Goal: Task Accomplishment & Management: Use online tool/utility

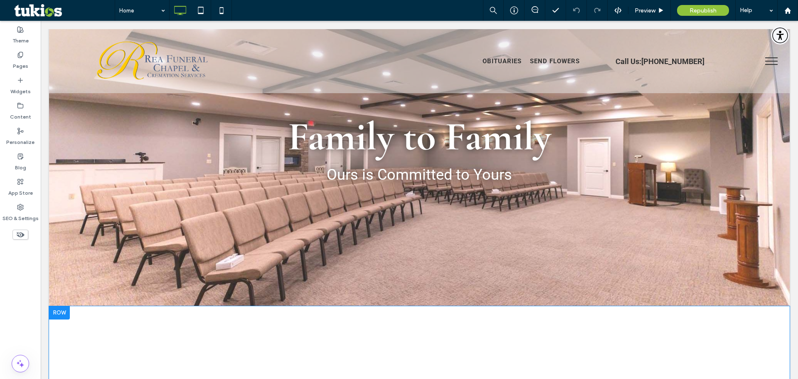
scroll to position [208, 0]
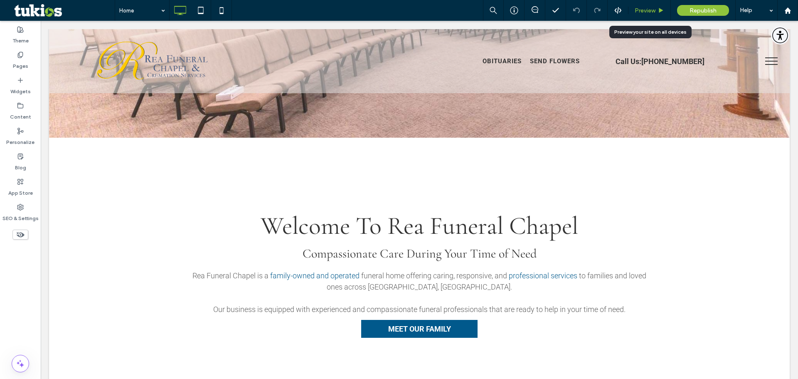
click at [658, 12] on icon at bounding box center [661, 10] width 6 height 6
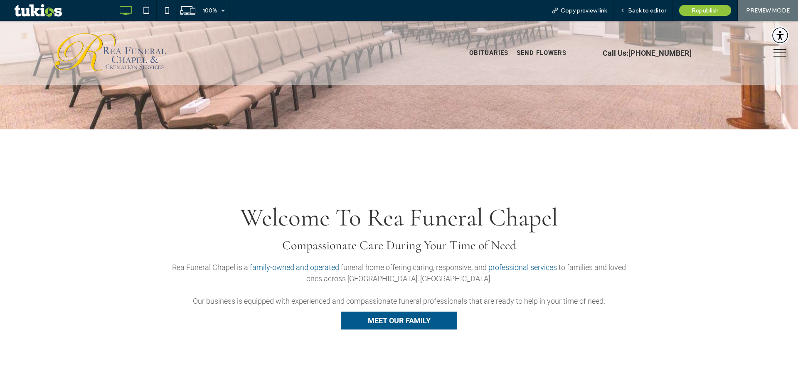
click at [777, 52] on span "menu" at bounding box center [780, 52] width 12 height 1
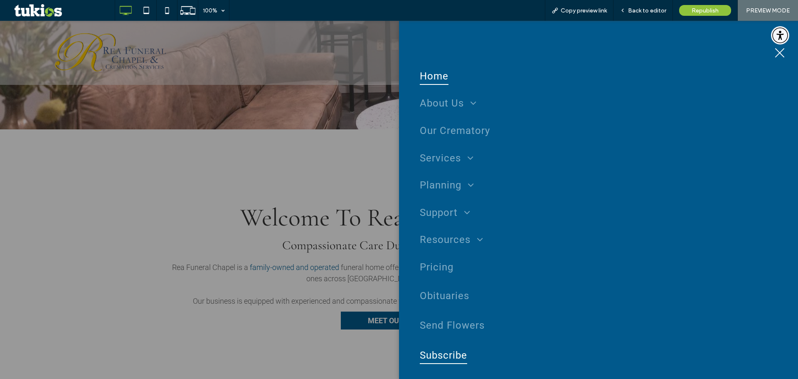
scroll to position [49, 0]
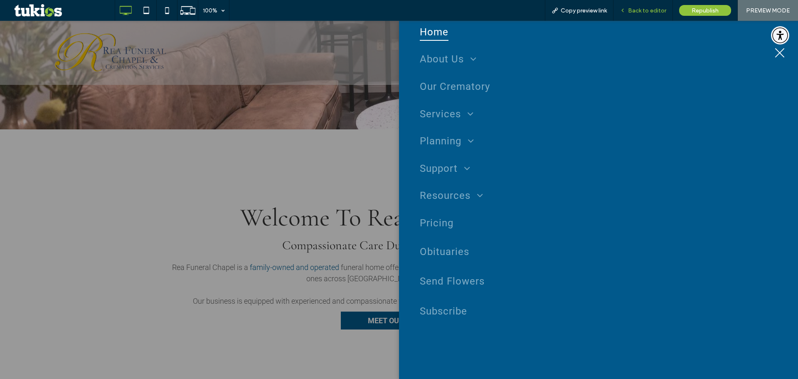
click at [647, 10] on span "Back to editor" at bounding box center [647, 10] width 38 height 7
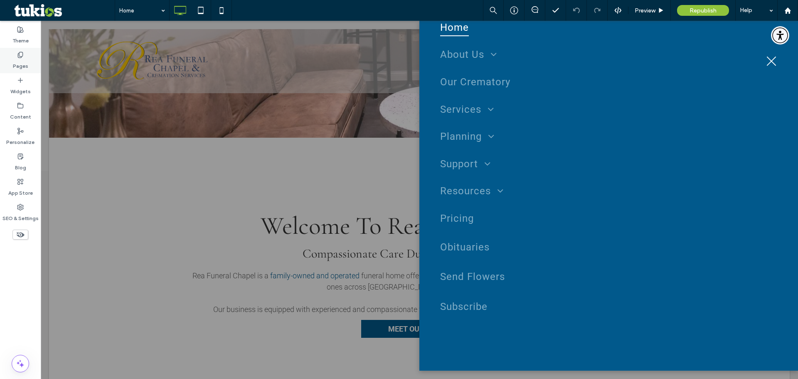
click at [18, 64] on label "Pages" at bounding box center [20, 64] width 15 height 12
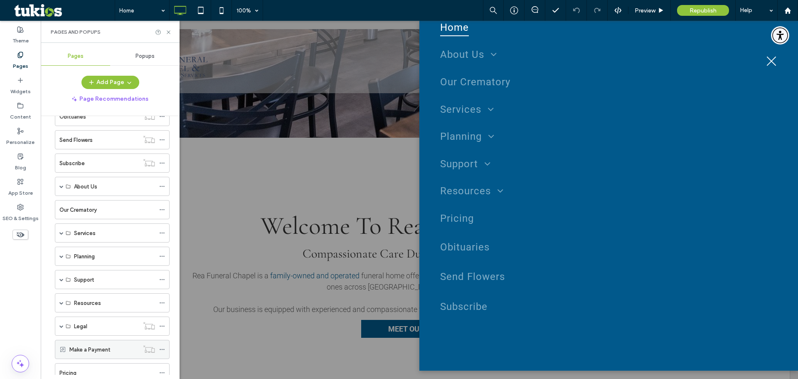
scroll to position [75, 0]
click at [84, 346] on div "Pricing" at bounding box center [107, 344] width 96 height 9
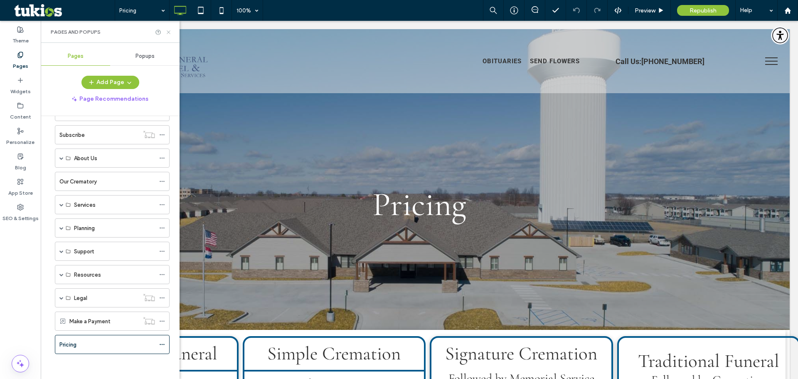
click at [170, 35] on icon at bounding box center [168, 32] width 6 height 6
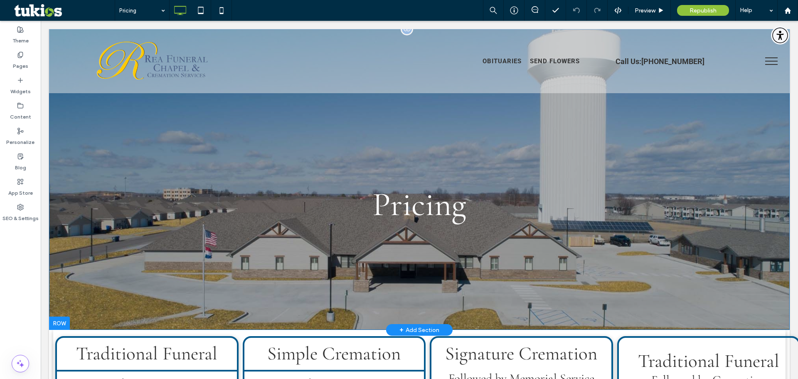
scroll to position [166, 0]
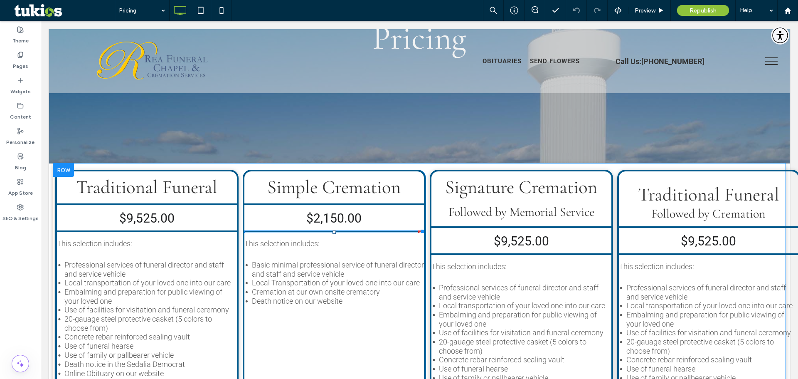
click at [411, 232] on hr at bounding box center [334, 231] width 180 height 2
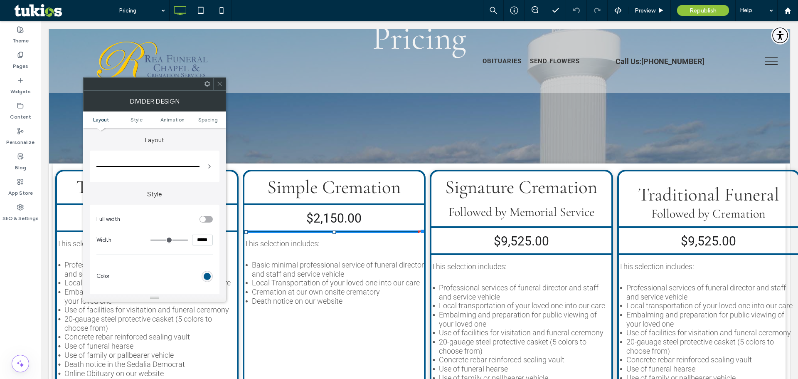
click at [207, 86] on use at bounding box center [207, 83] width 5 height 5
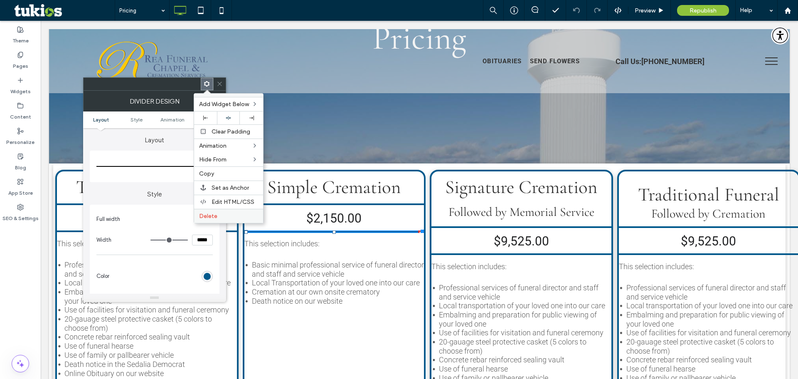
click at [220, 214] on label "Delete" at bounding box center [228, 215] width 59 height 7
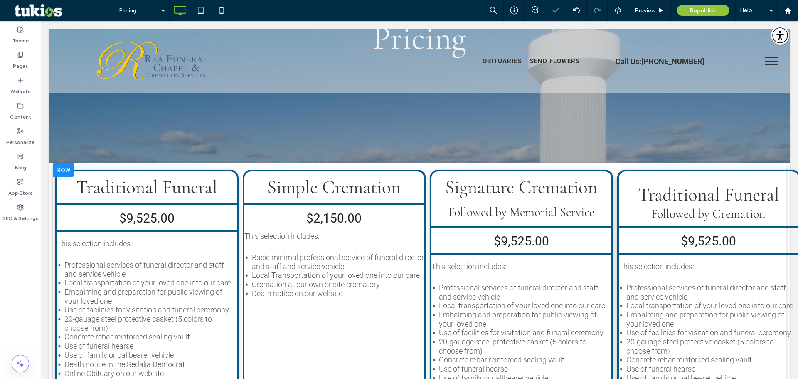
click at [138, 231] on hr at bounding box center [147, 231] width 180 height 2
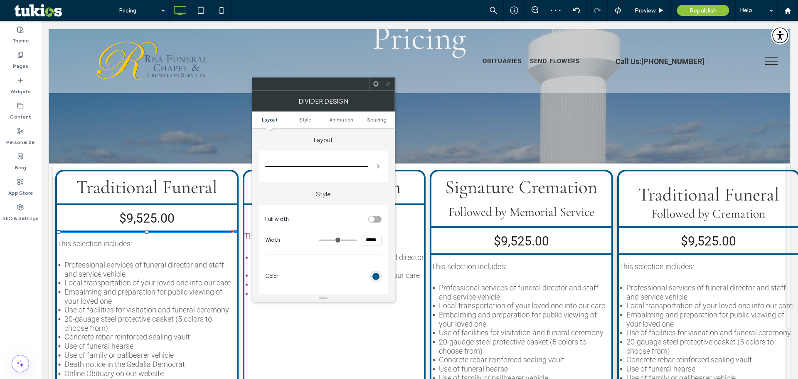
click at [375, 85] on icon at bounding box center [376, 84] width 6 height 6
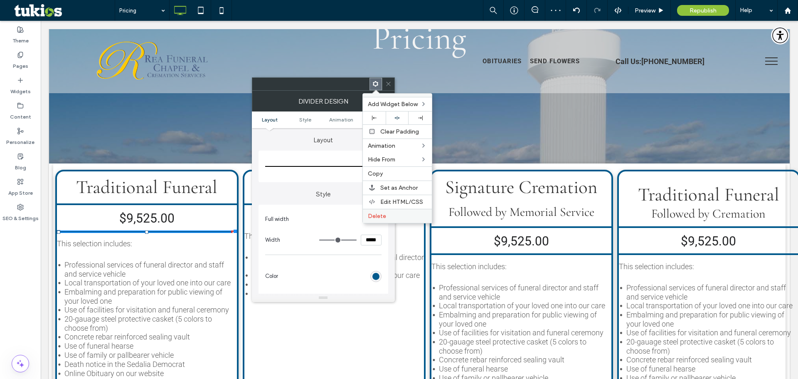
click at [373, 214] on span "Delete" at bounding box center [377, 215] width 18 height 7
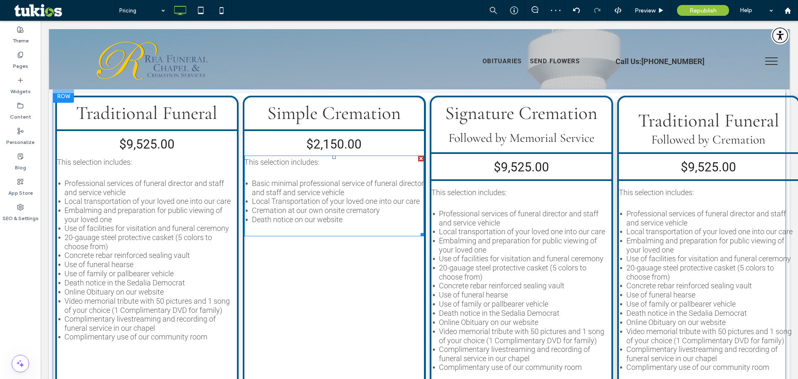
scroll to position [249, 0]
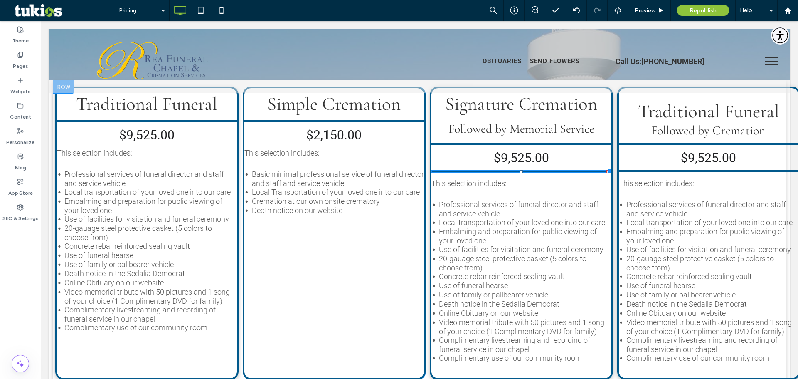
click at [483, 171] on hr at bounding box center [522, 171] width 180 height 2
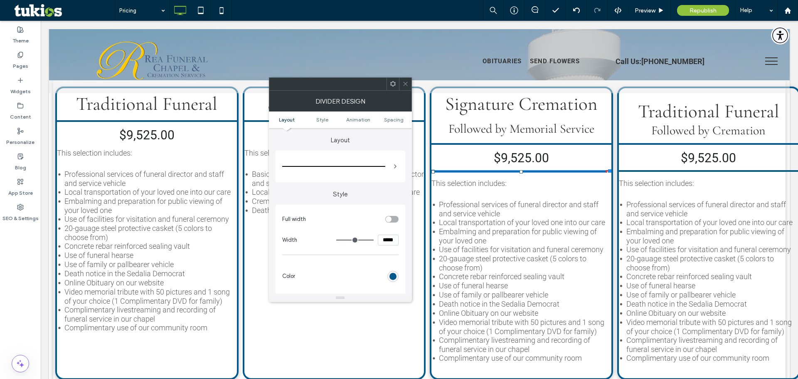
click at [392, 85] on use at bounding box center [392, 83] width 5 height 5
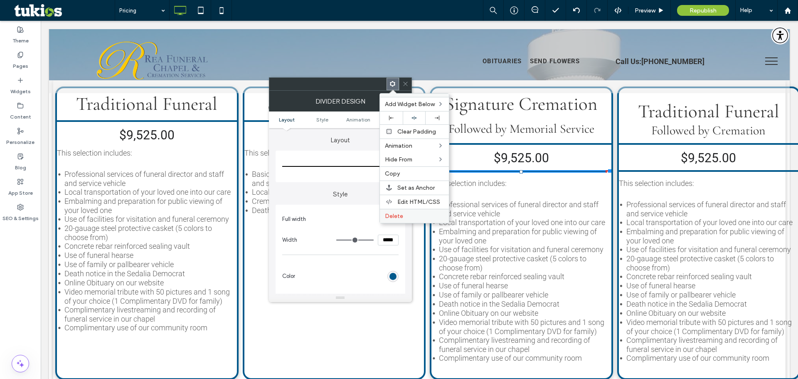
click at [396, 213] on span "Delete" at bounding box center [394, 215] width 18 height 7
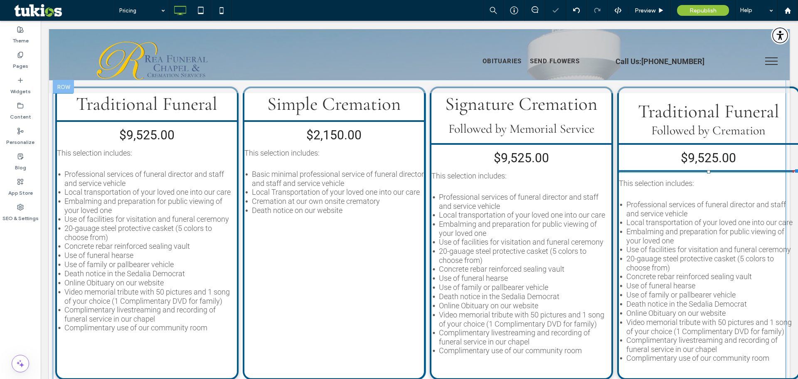
click at [649, 172] on hr at bounding box center [709, 171] width 180 height 2
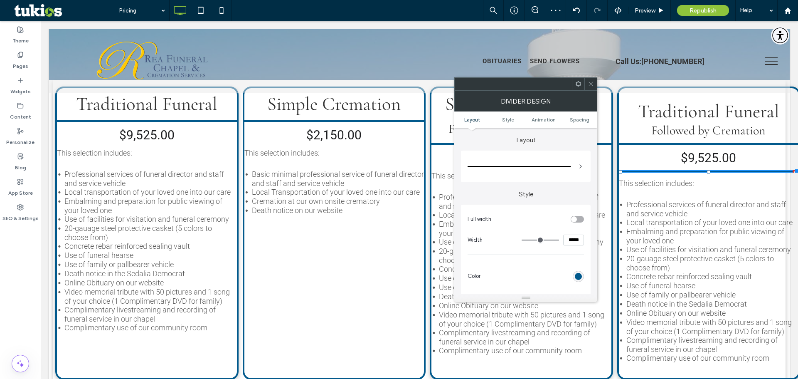
click at [578, 84] on icon at bounding box center [578, 84] width 6 height 6
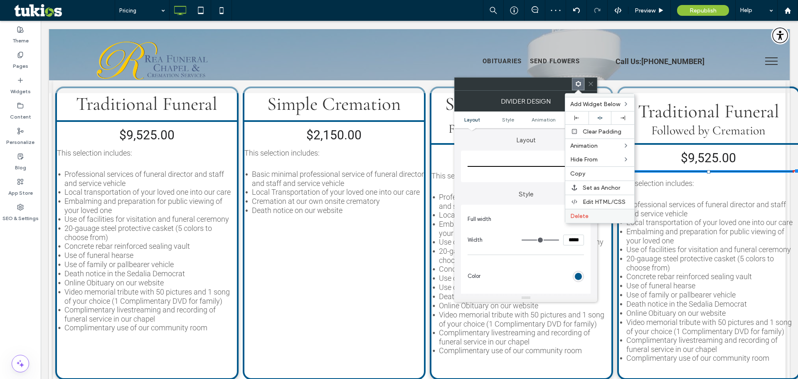
click at [579, 216] on span "Delete" at bounding box center [579, 215] width 18 height 7
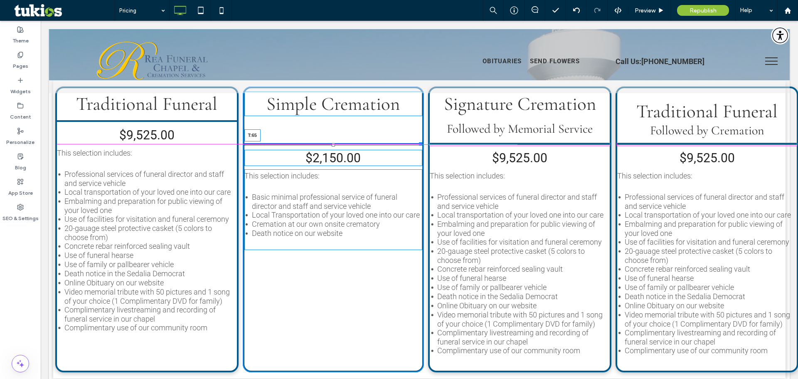
drag, startPoint x: 332, startPoint y: 122, endPoint x: 336, endPoint y: 143, distance: 21.7
click at [336, 143] on div "T:65" at bounding box center [333, 144] width 178 height 2
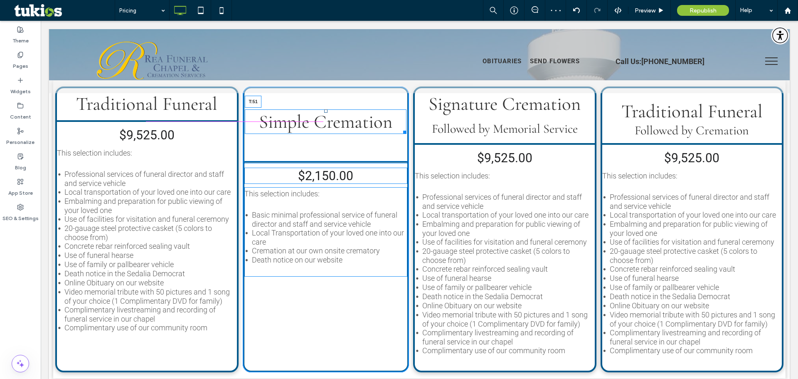
drag, startPoint x: 323, startPoint y: 94, endPoint x: 323, endPoint y: 111, distance: 17.9
click at [324, 111] on div at bounding box center [325, 110] width 3 height 3
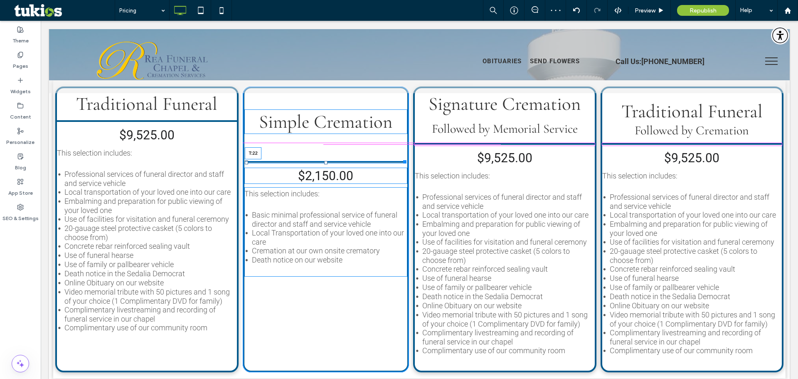
drag, startPoint x: 324, startPoint y: 162, endPoint x: 328, endPoint y: 142, distance: 19.8
click at [328, 142] on div "Simple Cremation T:22 $2,150.00 This selection includes: Basic minimal professi…" at bounding box center [326, 229] width 167 height 286
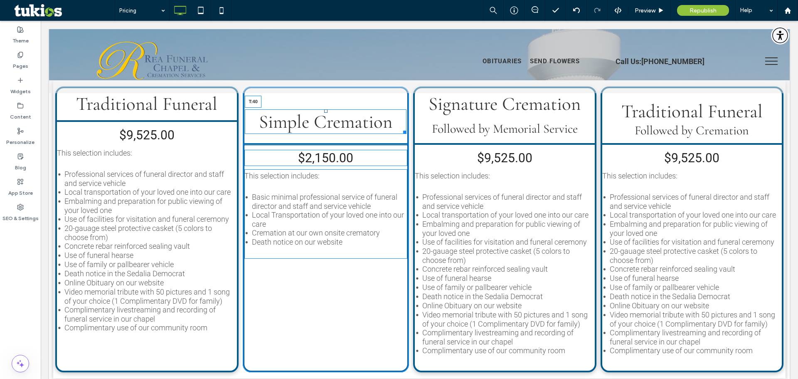
drag, startPoint x: 323, startPoint y: 111, endPoint x: 325, endPoint y: 106, distance: 5.0
click at [325, 109] on div at bounding box center [325, 110] width 3 height 3
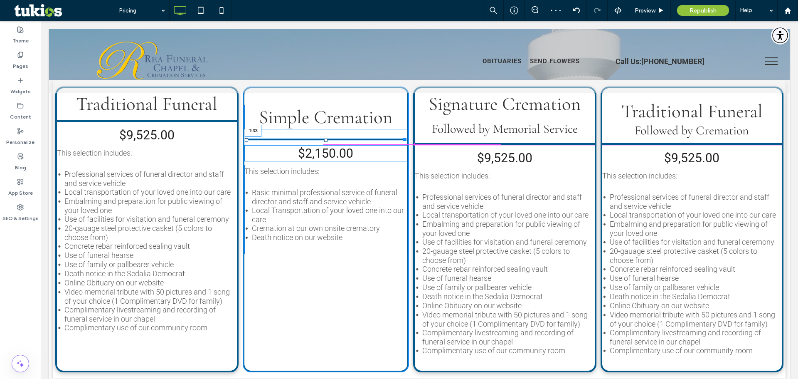
drag, startPoint x: 324, startPoint y: 139, endPoint x: 365, endPoint y: 163, distance: 47.5
click at [325, 142] on div "Simple Cremation T:33 $2,150.00 This selection includes: Basic minimal professi…" at bounding box center [326, 229] width 167 height 286
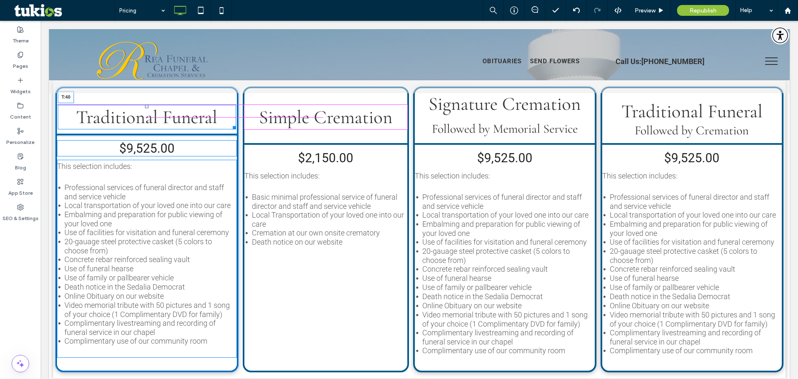
drag, startPoint x: 147, startPoint y: 94, endPoint x: 190, endPoint y: 147, distance: 68.0
click at [148, 108] on div "Traditional Funeral T:40" at bounding box center [147, 117] width 178 height 25
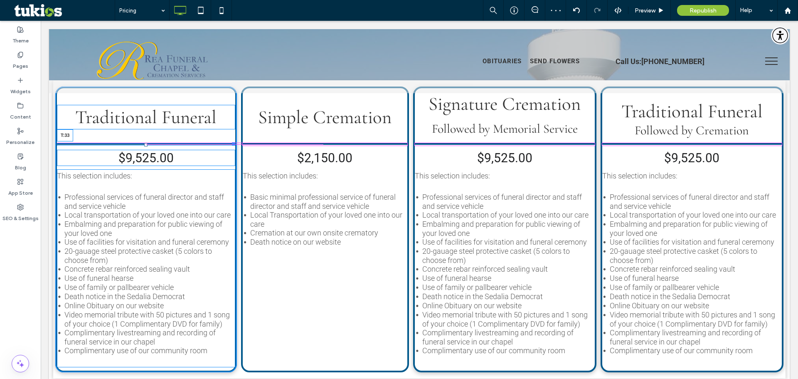
drag, startPoint x: 145, startPoint y: 135, endPoint x: 186, endPoint y: 165, distance: 51.4
click at [146, 145] on div at bounding box center [145, 144] width 3 height 3
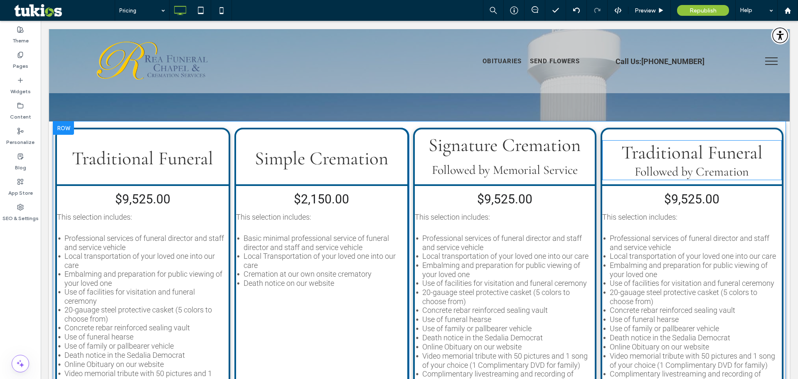
scroll to position [208, 0]
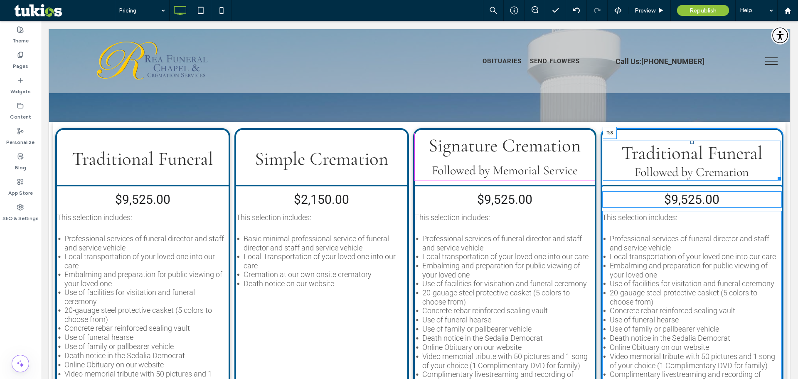
drag, startPoint x: 686, startPoint y: 142, endPoint x: 687, endPoint y: 136, distance: 6.4
click at [691, 141] on div at bounding box center [692, 142] width 3 height 3
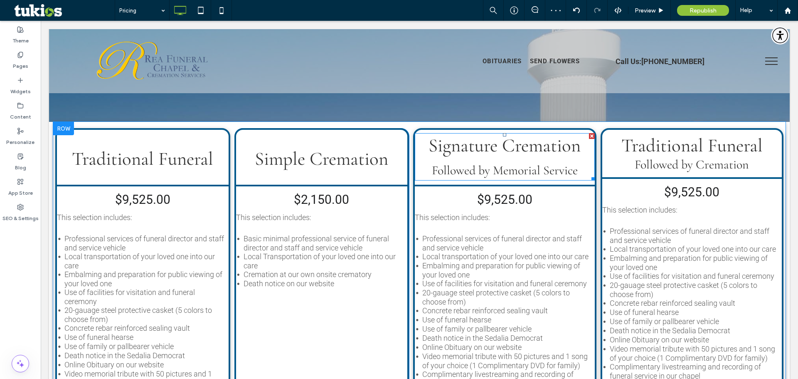
click at [515, 166] on span "Followed by Memorial Service" at bounding box center [505, 170] width 146 height 15
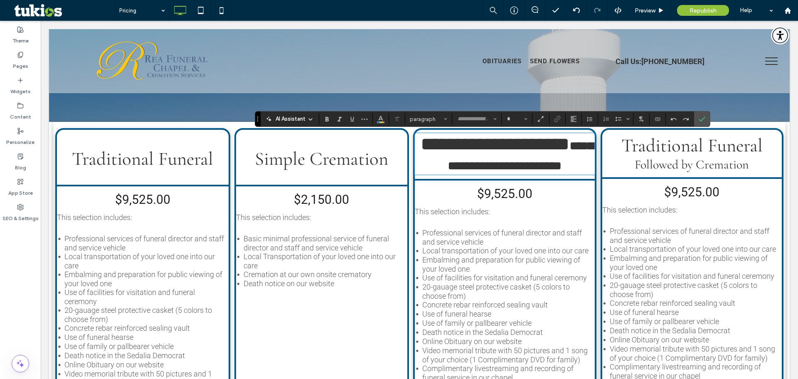
type input "**********"
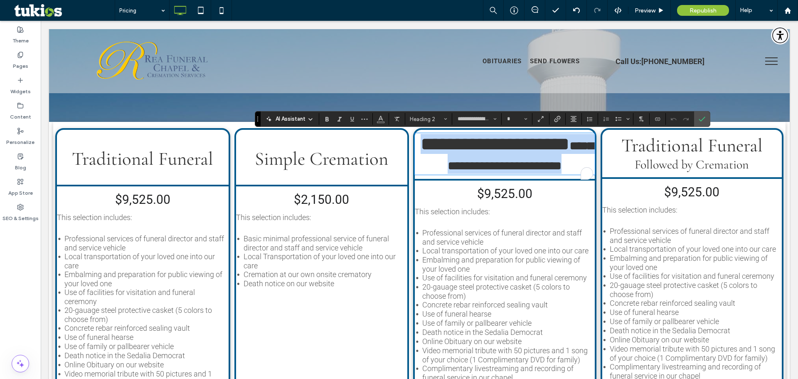
click at [460, 164] on span "**********" at bounding box center [521, 156] width 146 height 32
click at [443, 159] on h2 "**********" at bounding box center [505, 154] width 180 height 40
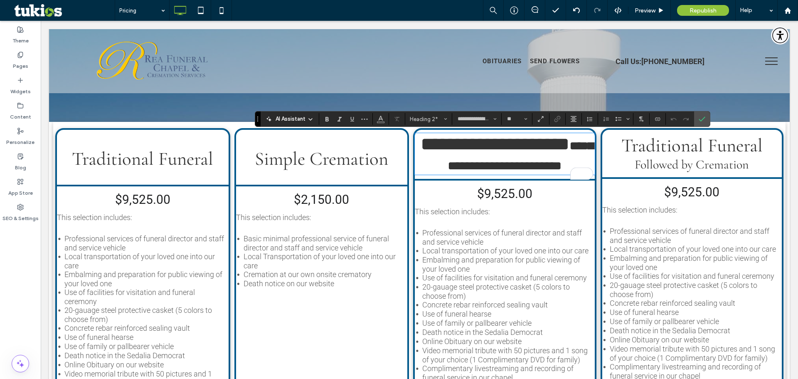
click at [486, 153] on span "**********" at bounding box center [495, 144] width 149 height 18
click at [474, 161] on h2 "**********" at bounding box center [505, 154] width 180 height 40
click at [474, 148] on span "**********" at bounding box center [495, 144] width 149 height 18
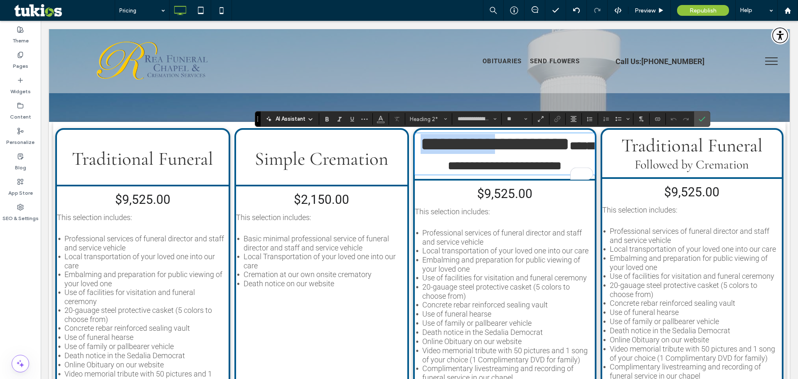
click at [474, 148] on span "**********" at bounding box center [495, 144] width 149 height 18
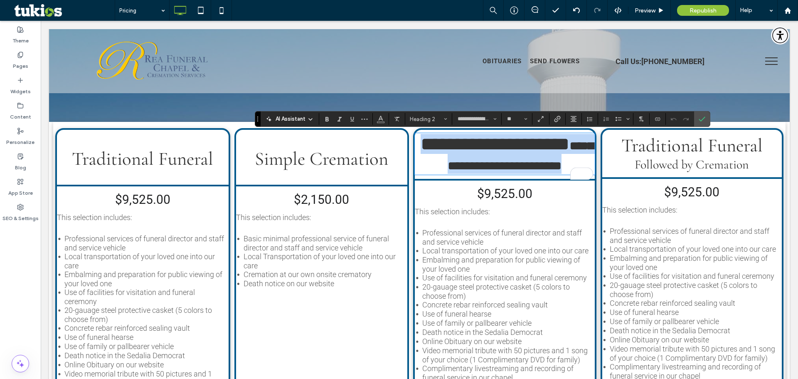
type input "*"
click at [474, 148] on span "**********" at bounding box center [495, 144] width 149 height 18
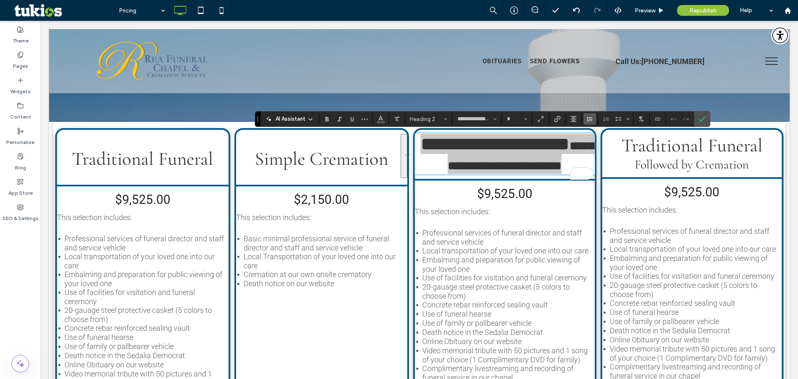
click at [589, 123] on span "Line Height" at bounding box center [590, 118] width 7 height 11
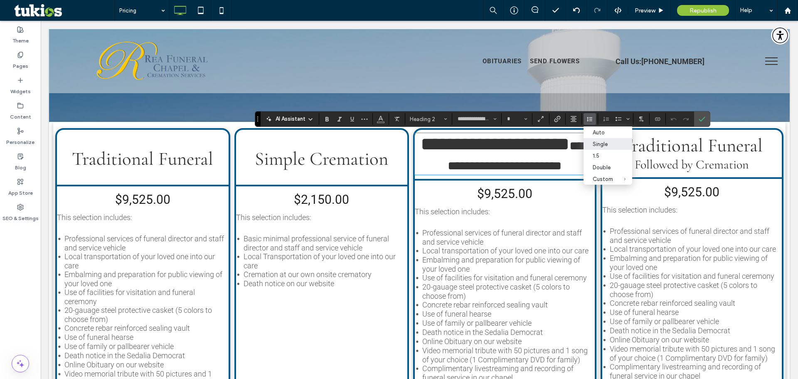
click at [666, 155] on span "Traditional Funeral" at bounding box center [692, 145] width 141 height 23
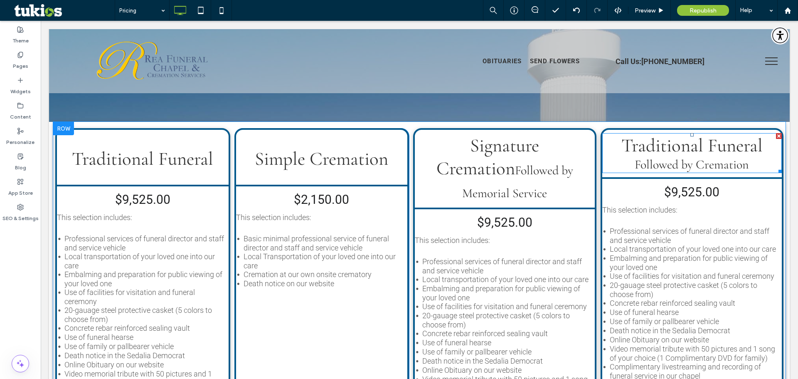
click at [666, 155] on span "Traditional Funeral" at bounding box center [692, 145] width 141 height 23
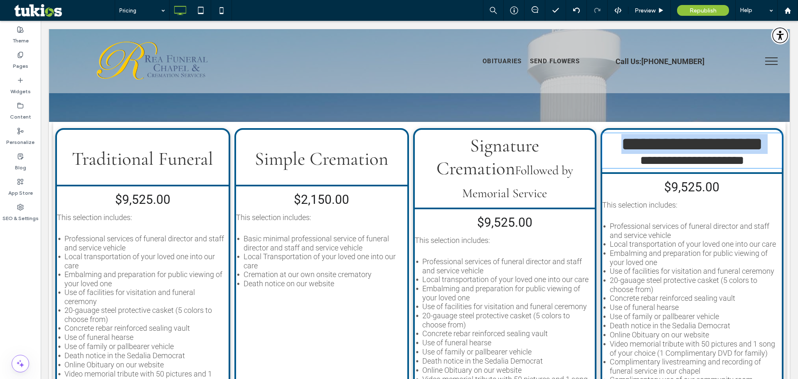
type input "**********"
click at [666, 153] on span "**********" at bounding box center [692, 144] width 141 height 18
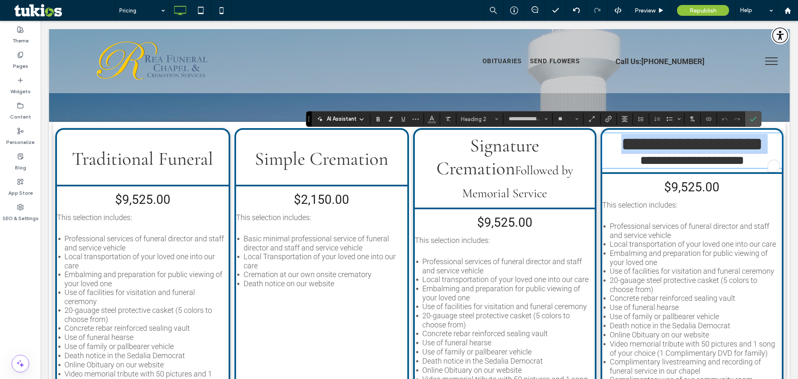
click at [666, 153] on span "**********" at bounding box center [692, 144] width 141 height 18
click at [625, 153] on span "**********" at bounding box center [692, 144] width 141 height 18
type input "*"
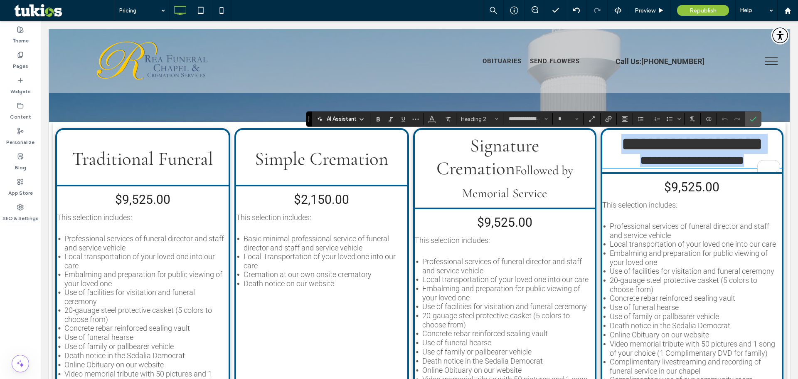
drag, startPoint x: 615, startPoint y: 148, endPoint x: 792, endPoint y: 170, distance: 178.6
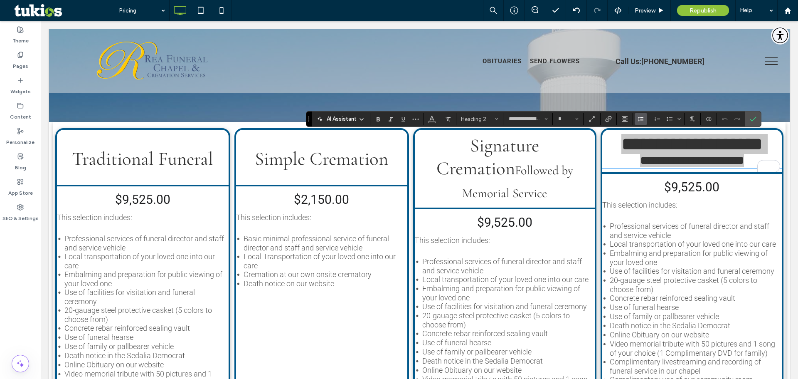
click at [642, 119] on use "Line Height" at bounding box center [640, 119] width 5 height 5
click at [654, 145] on div "Single" at bounding box center [654, 144] width 20 height 6
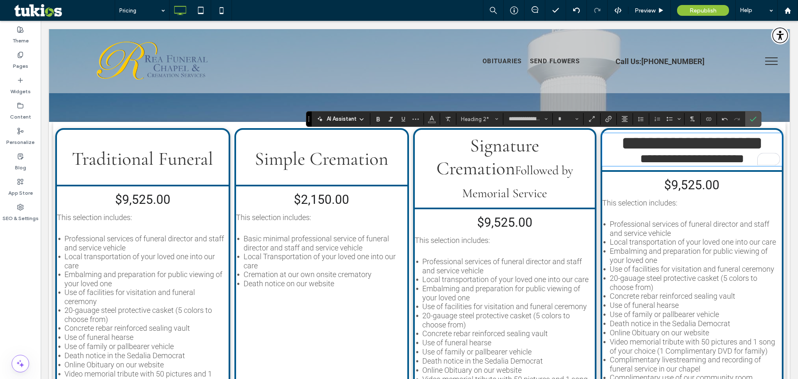
click at [474, 150] on span "Signature Cremation" at bounding box center [488, 157] width 103 height 46
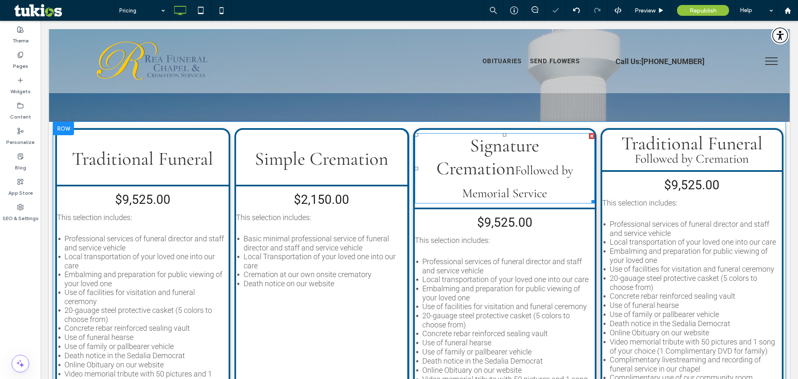
click at [474, 150] on span "Signature Cremation" at bounding box center [488, 157] width 103 height 46
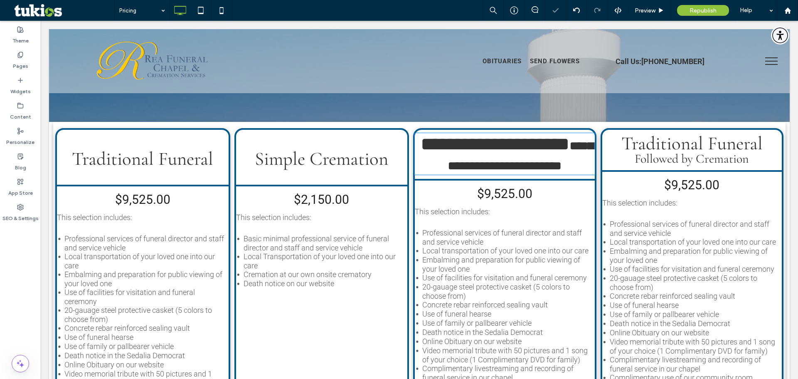
type input "**********"
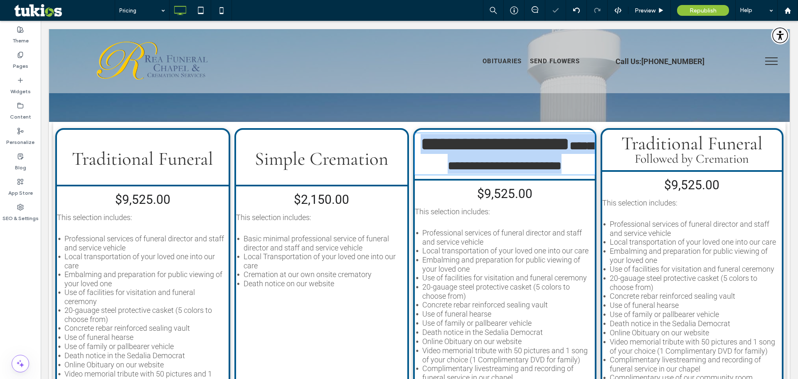
click at [474, 150] on span "**********" at bounding box center [495, 144] width 149 height 18
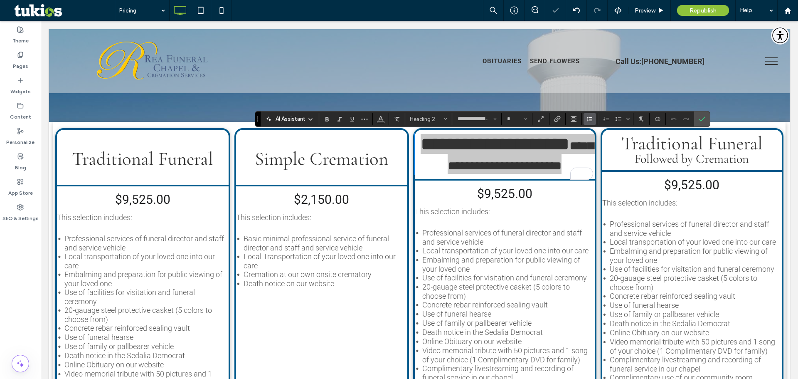
click at [590, 120] on icon "Line Height" at bounding box center [590, 119] width 7 height 7
click at [604, 144] on div "Single" at bounding box center [603, 144] width 20 height 6
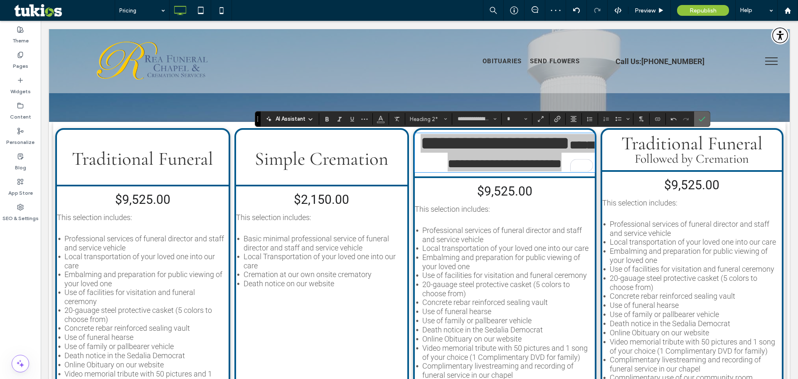
drag, startPoint x: 701, startPoint y: 118, endPoint x: 664, endPoint y: 162, distance: 56.7
click at [701, 118] on icon "Confirm" at bounding box center [702, 119] width 7 height 7
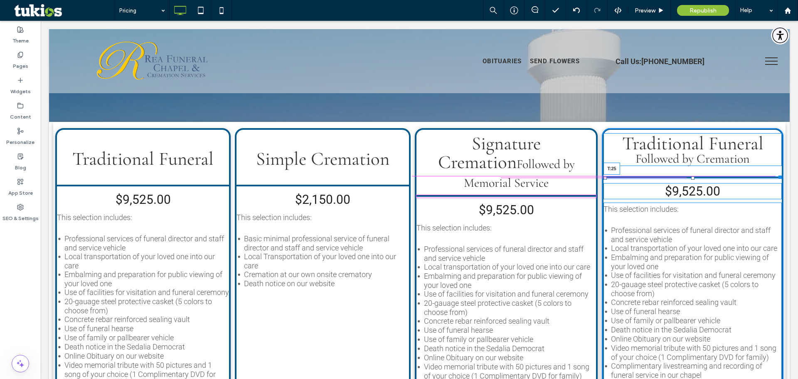
drag, startPoint x: 685, startPoint y: 170, endPoint x: 711, endPoint y: 198, distance: 38.0
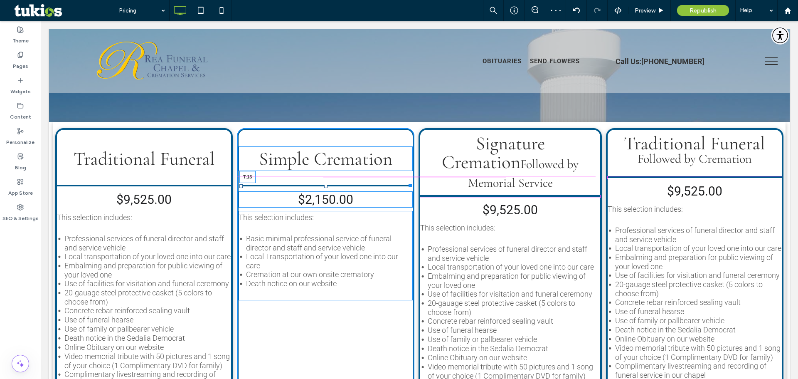
drag, startPoint x: 323, startPoint y: 185, endPoint x: 328, endPoint y: 175, distance: 11.2
click at [328, 175] on div "Simple Cremation T:13 $2,150.00 This selection includes: Basic minimal professi…" at bounding box center [326, 276] width 178 height 296
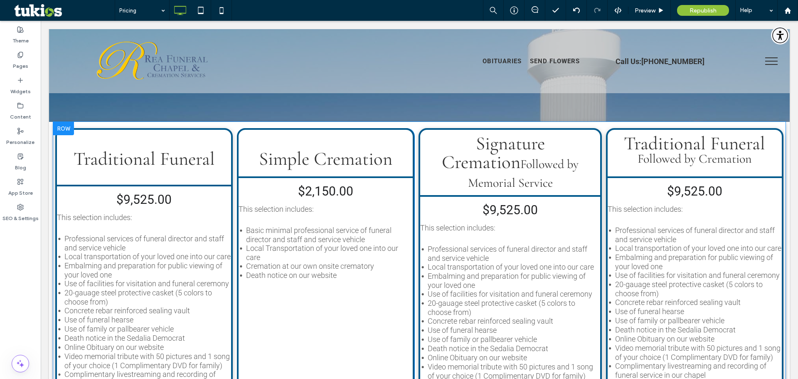
drag, startPoint x: 143, startPoint y: 184, endPoint x: 146, endPoint y: 173, distance: 12.0
click at [146, 173] on div "Traditional Funeral $9,525.00 This selection includes: Professional services of…" at bounding box center [144, 276] width 178 height 296
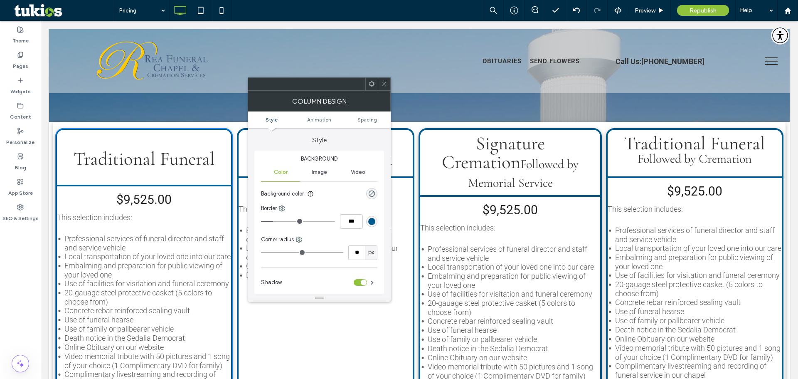
click at [387, 84] on icon at bounding box center [384, 84] width 6 height 6
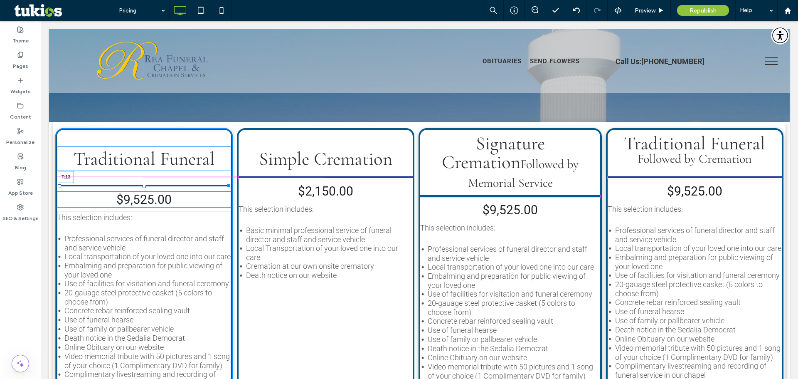
drag, startPoint x: 143, startPoint y: 185, endPoint x: 145, endPoint y: 175, distance: 10.6
click at [145, 175] on div "Traditional Funeral T:13 $9,525.00 This selection includes: Professional servic…" at bounding box center [144, 276] width 178 height 296
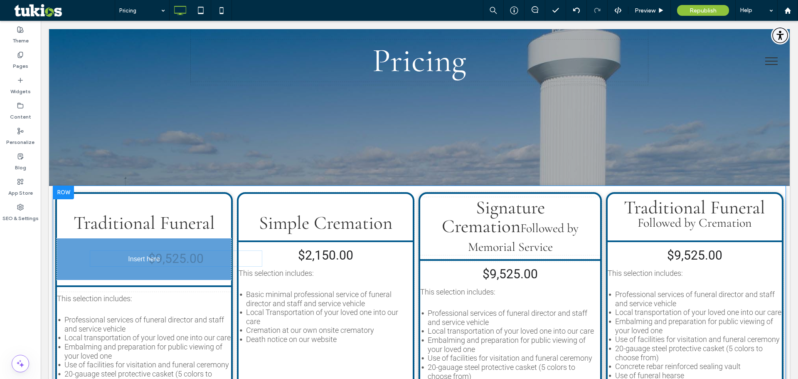
drag, startPoint x: 143, startPoint y: 190, endPoint x: 133, endPoint y: 257, distance: 68.1
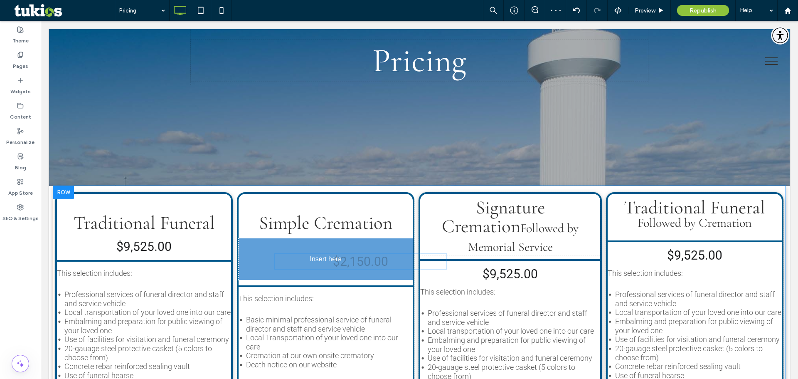
drag, startPoint x: 315, startPoint y: 189, endPoint x: 357, endPoint y: 279, distance: 99.0
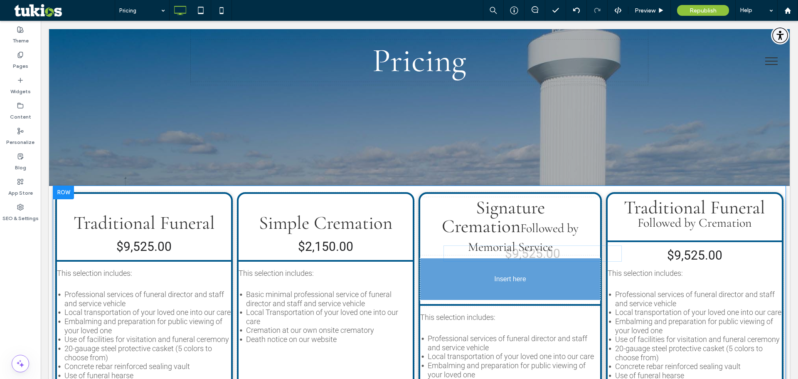
drag, startPoint x: 495, startPoint y: 194, endPoint x: 479, endPoint y: 256, distance: 64.3
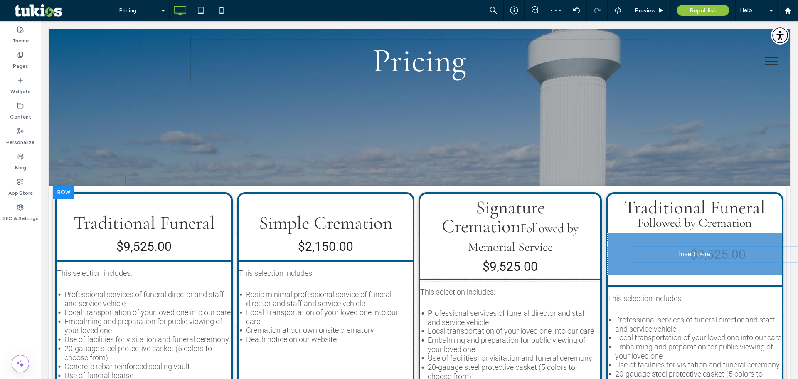
drag, startPoint x: 674, startPoint y: 192, endPoint x: 703, endPoint y: 276, distance: 89.0
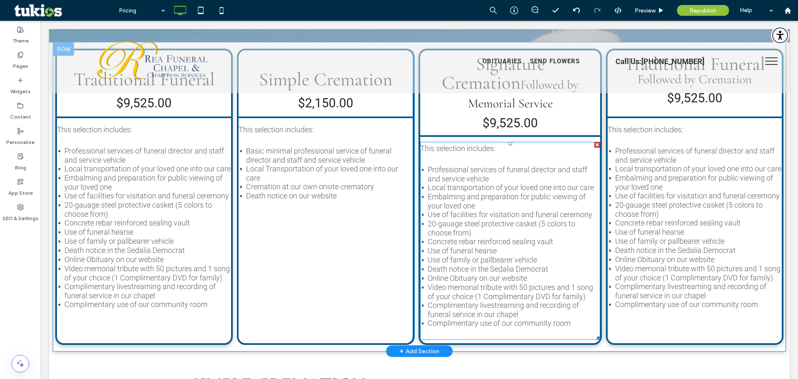
scroll to position [291, 0]
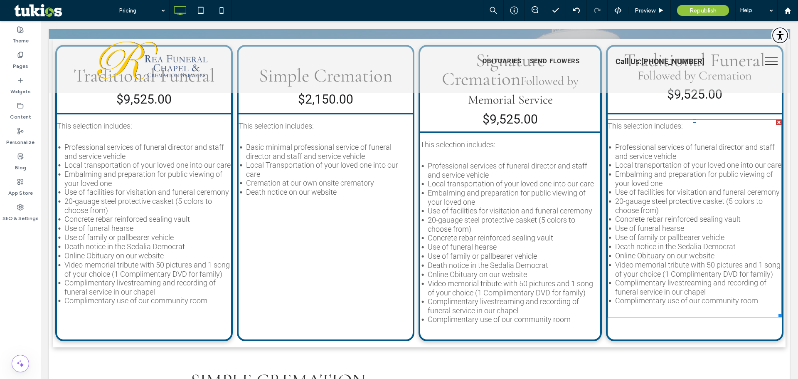
click at [688, 215] on span "20-gauage steel protective casket (5 colors to choose from)" at bounding box center [689, 206] width 148 height 18
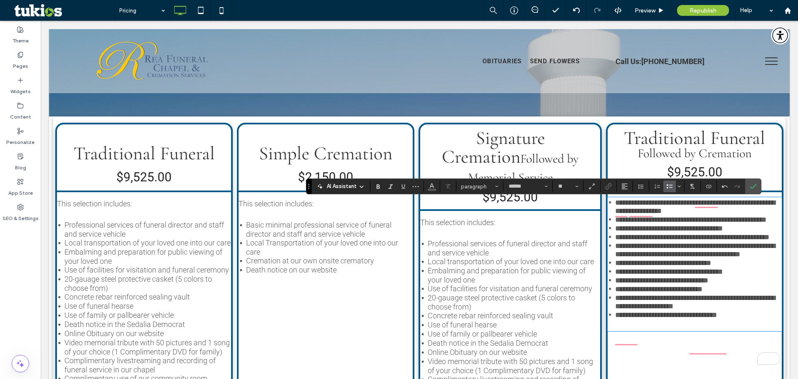
scroll to position [208, 0]
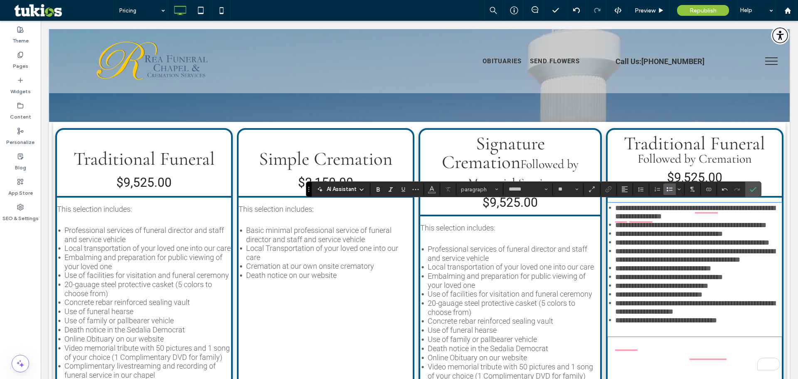
click at [682, 173] on span "$9,525.00" at bounding box center [694, 177] width 55 height 15
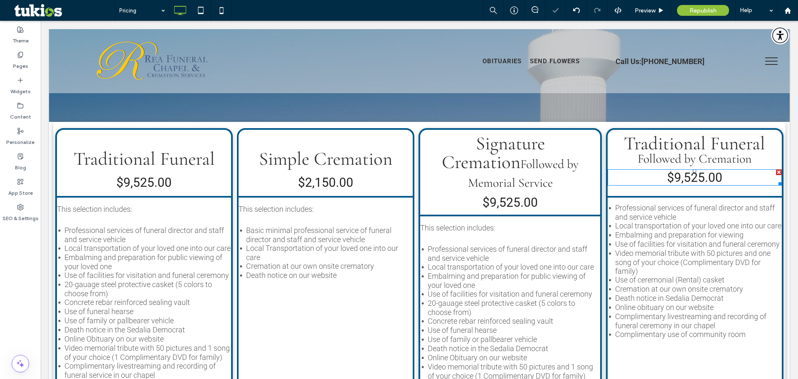
click at [681, 177] on span "$9,525.00" at bounding box center [694, 177] width 55 height 15
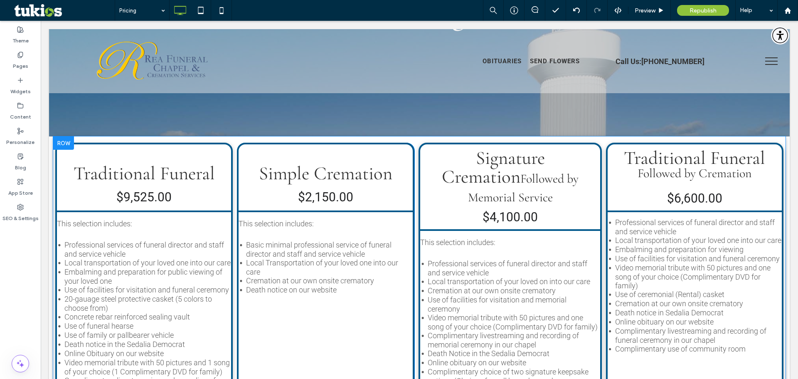
scroll to position [187, 0]
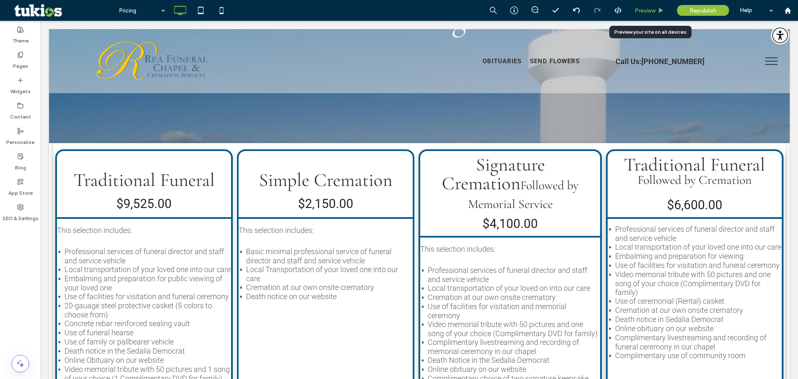
click at [651, 12] on span "Preview" at bounding box center [645, 10] width 21 height 7
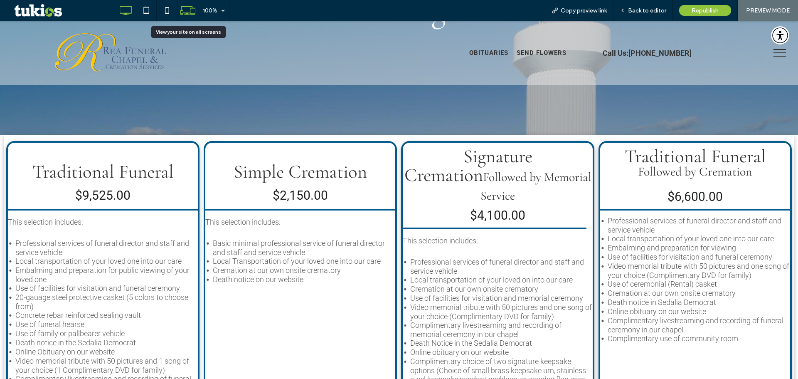
click at [184, 9] on icon at bounding box center [188, 10] width 16 height 16
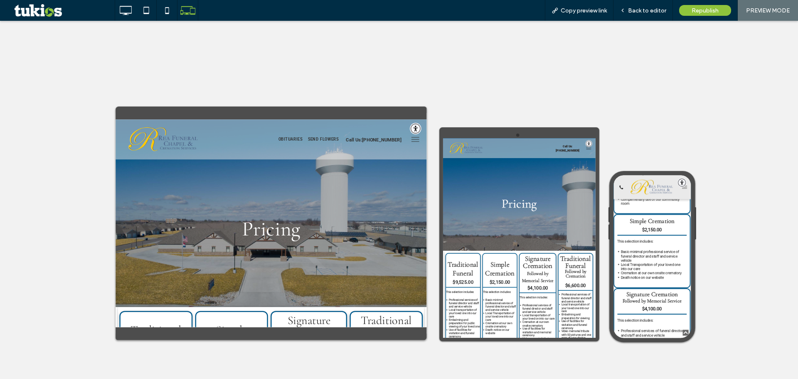
scroll to position [416, 0]
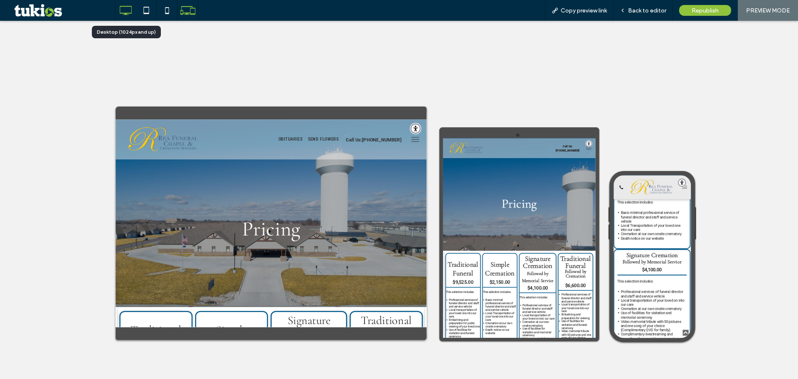
click at [131, 11] on icon at bounding box center [125, 10] width 17 height 17
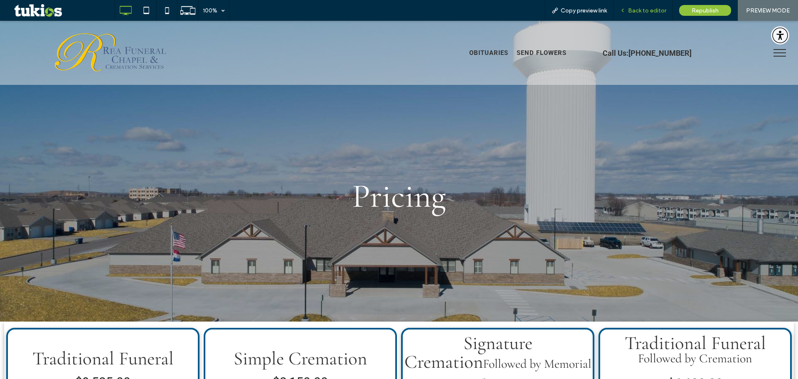
click at [639, 12] on span "Back to editor" at bounding box center [647, 10] width 38 height 7
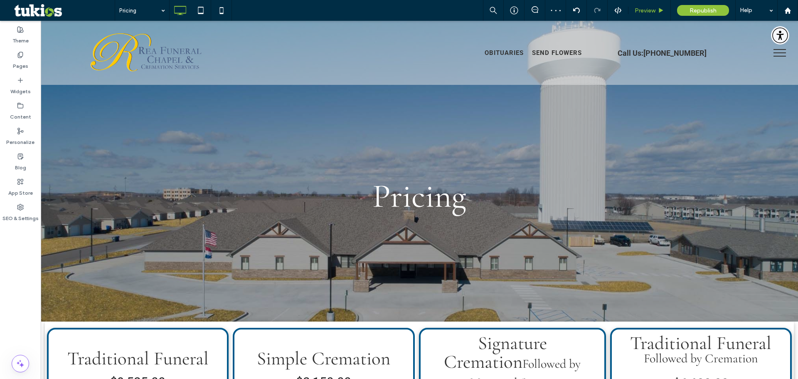
type input "**********"
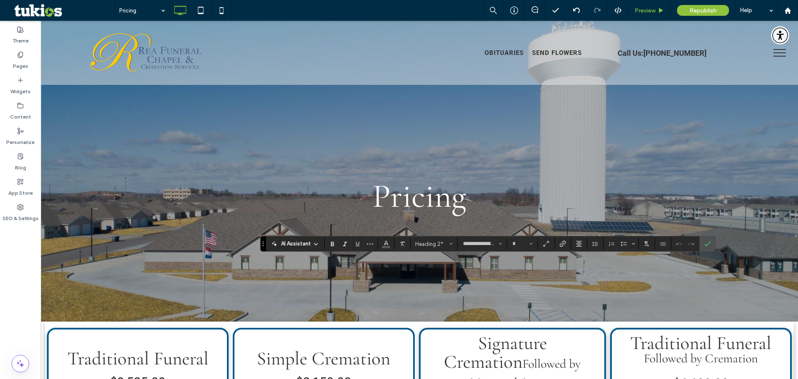
type input "**"
click at [520, 241] on input "**" at bounding box center [520, 243] width 16 height 7
type input "**"
click at [708, 244] on icon "Confirm" at bounding box center [707, 243] width 7 height 7
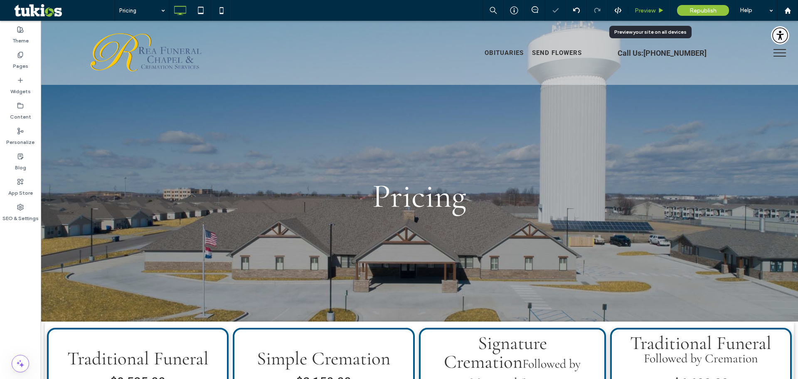
click at [645, 8] on span "Preview" at bounding box center [645, 10] width 21 height 7
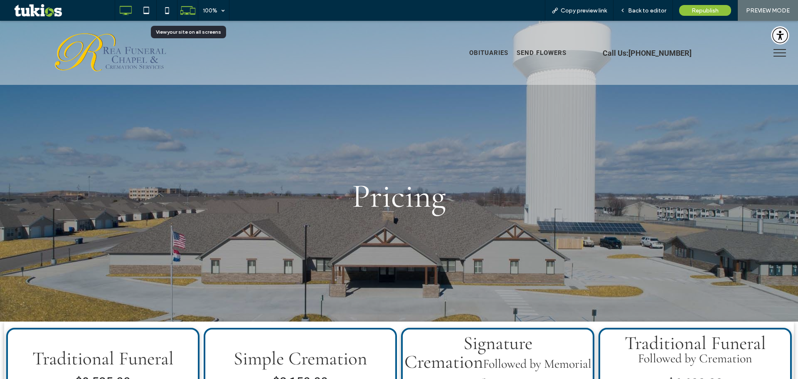
click at [189, 11] on icon at bounding box center [188, 10] width 16 height 16
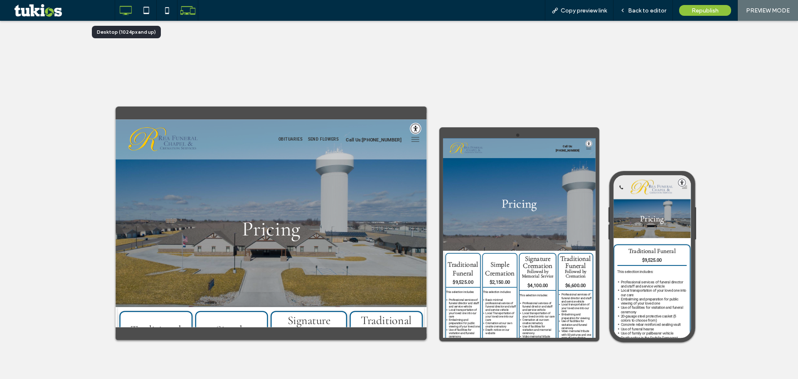
click at [130, 7] on icon at bounding box center [125, 10] width 17 height 17
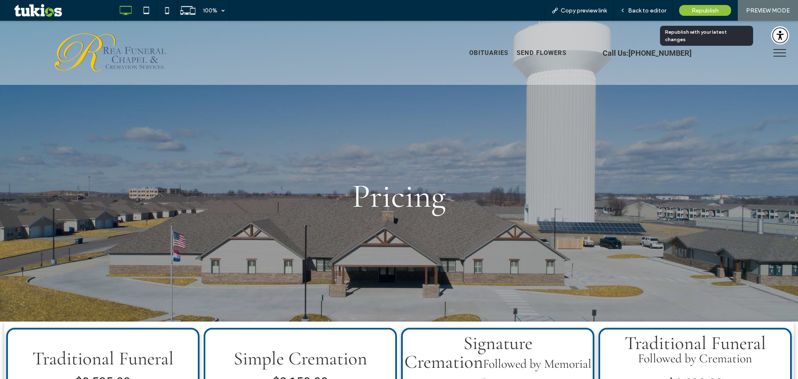
click at [705, 9] on span "Republish" at bounding box center [705, 10] width 27 height 7
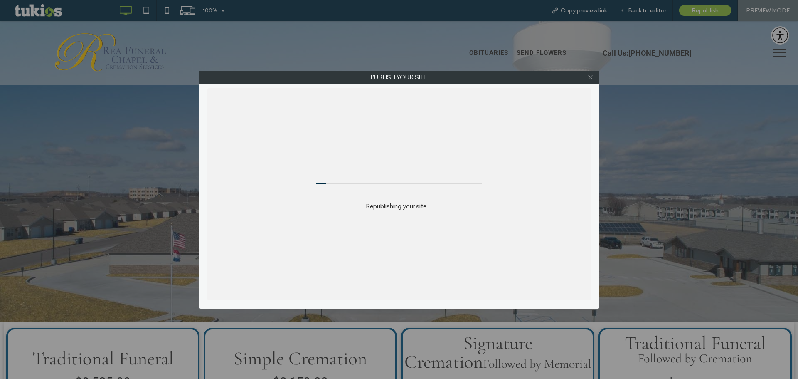
click at [590, 75] on icon at bounding box center [590, 77] width 6 height 6
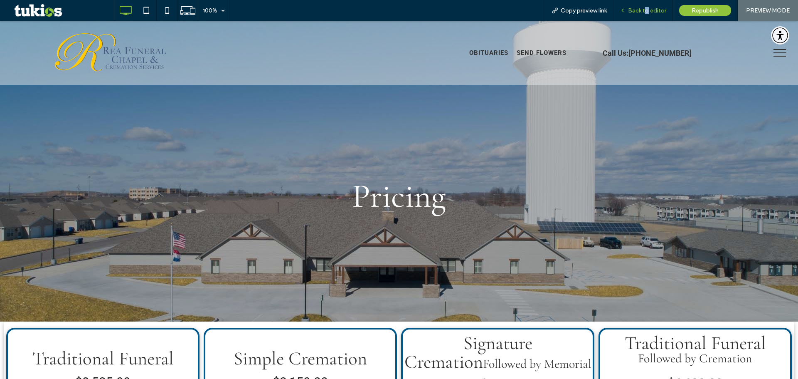
click at [648, 12] on span "Back to editor" at bounding box center [647, 10] width 38 height 7
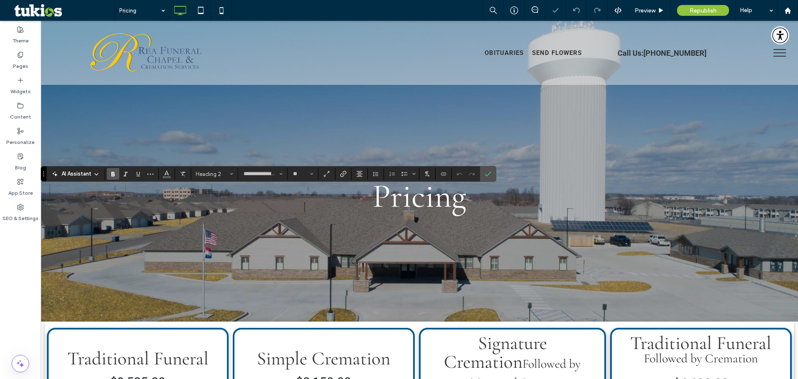
click at [115, 175] on icon "Bold" at bounding box center [113, 173] width 7 height 7
click at [168, 172] on icon "Color" at bounding box center [166, 173] width 7 height 7
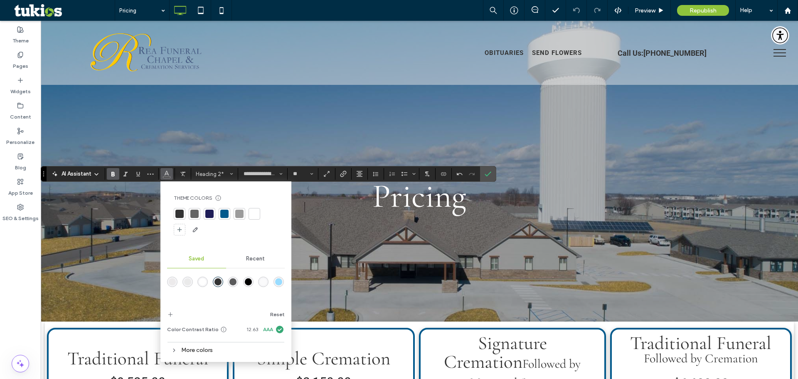
click at [227, 213] on div at bounding box center [224, 214] width 8 height 8
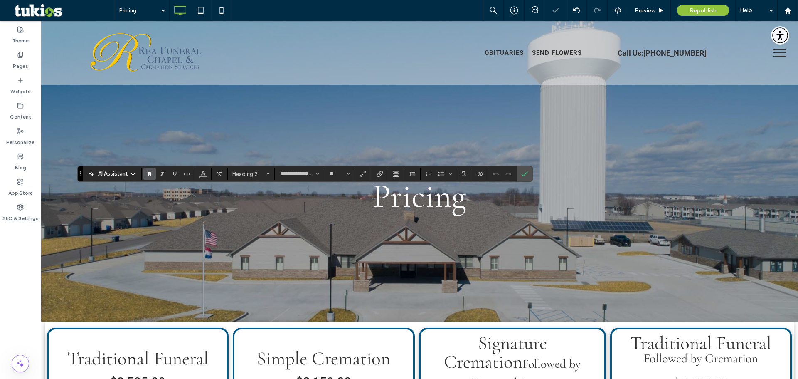
click at [146, 173] on icon "Bold" at bounding box center [149, 173] width 7 height 7
click at [205, 174] on use "Color" at bounding box center [203, 173] width 5 height 5
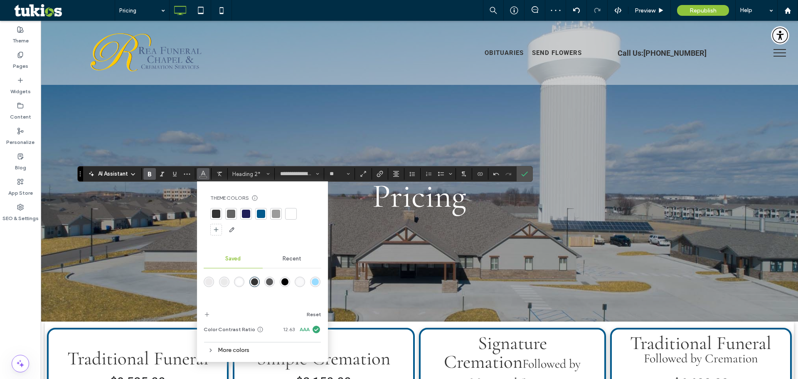
click at [259, 213] on div at bounding box center [261, 214] width 8 height 8
click at [521, 175] on label "Confirm" at bounding box center [524, 173] width 12 height 15
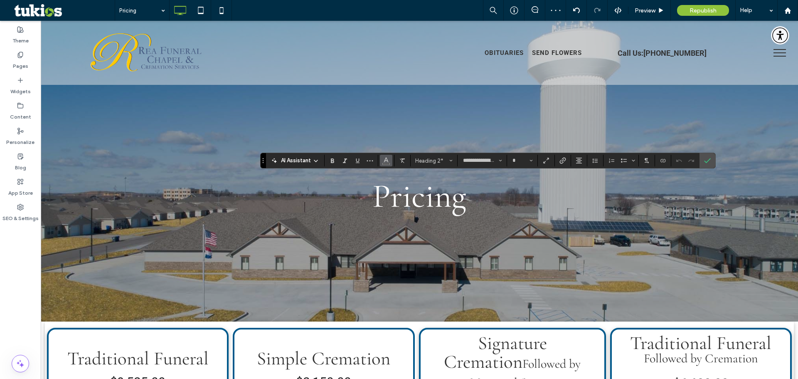
click at [382, 159] on button "Color" at bounding box center [386, 161] width 12 height 12
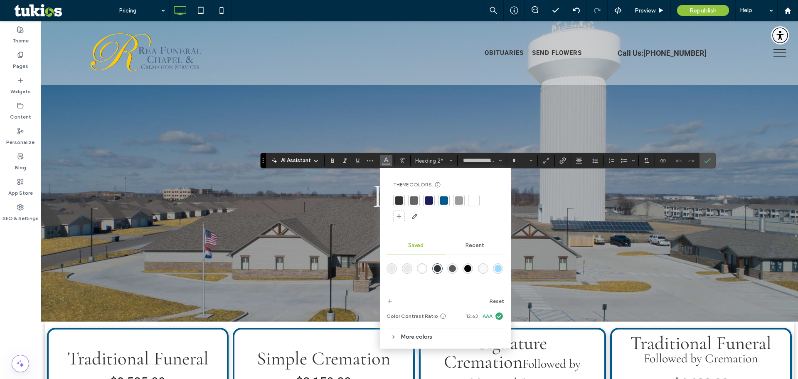
click at [442, 201] on div at bounding box center [444, 200] width 8 height 8
click at [333, 161] on use "Bold" at bounding box center [332, 160] width 3 height 5
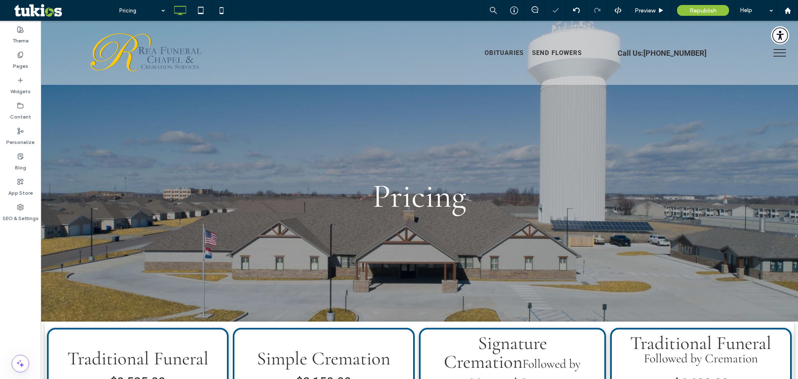
type input "**********"
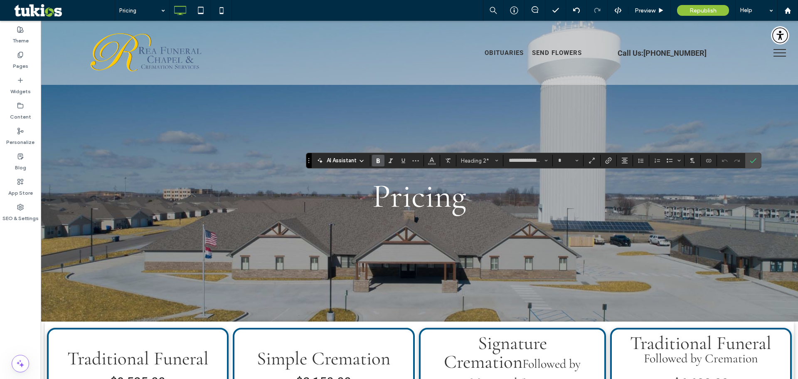
click at [377, 161] on icon "Bold" at bounding box center [378, 160] width 7 height 7
click at [434, 162] on icon "Color" at bounding box center [432, 159] width 7 height 7
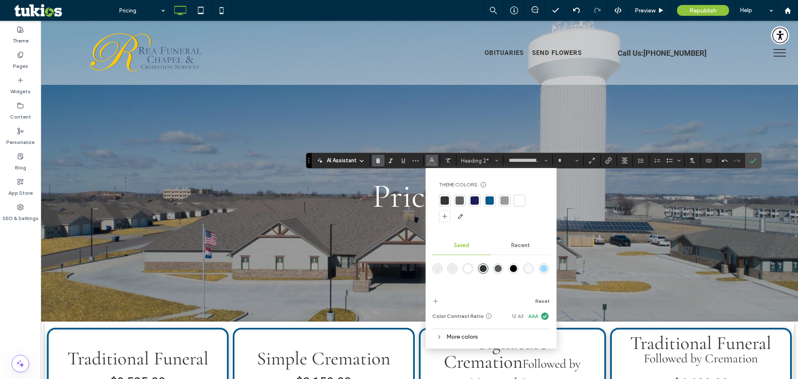
click at [493, 199] on div at bounding box center [490, 200] width 8 height 8
click at [753, 158] on icon "Confirm" at bounding box center [753, 160] width 7 height 7
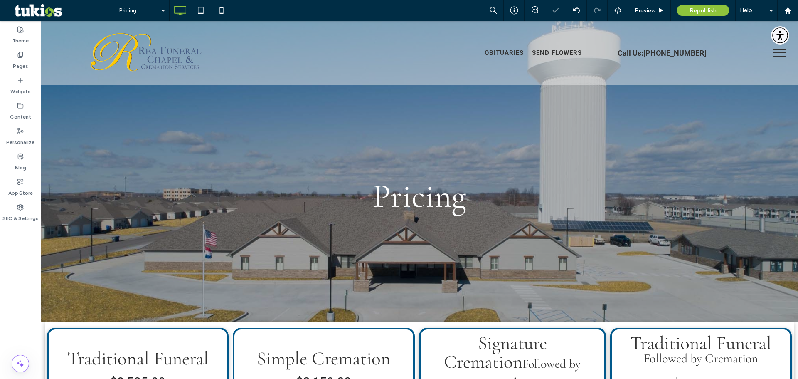
type input "******"
type input "**"
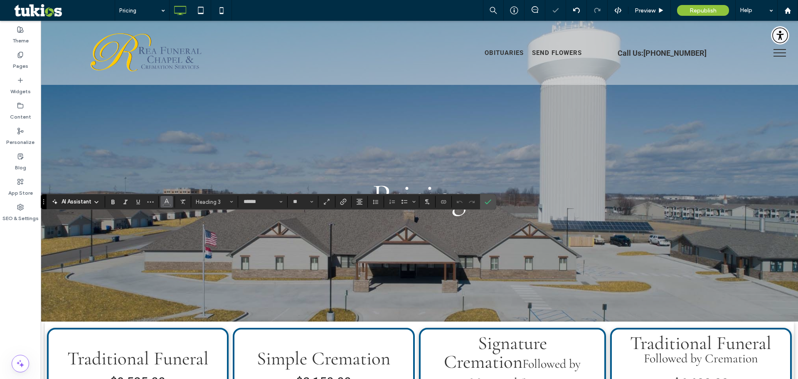
click at [162, 202] on button "Color" at bounding box center [166, 202] width 12 height 12
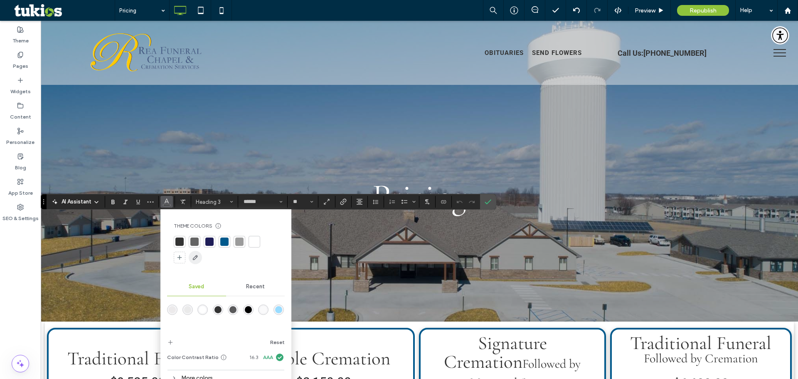
click at [198, 258] on icon "button" at bounding box center [195, 257] width 7 height 7
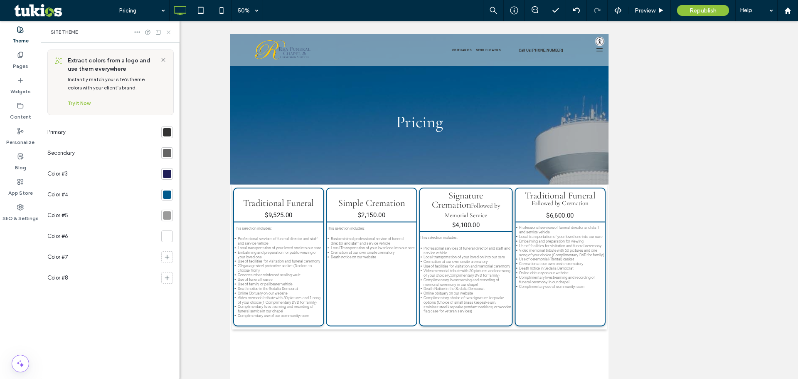
click at [170, 31] on use at bounding box center [168, 31] width 3 height 3
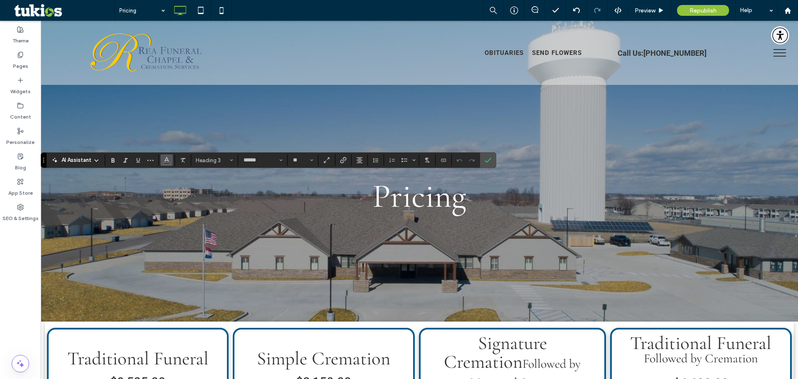
click at [170, 160] on button "Color" at bounding box center [166, 160] width 12 height 12
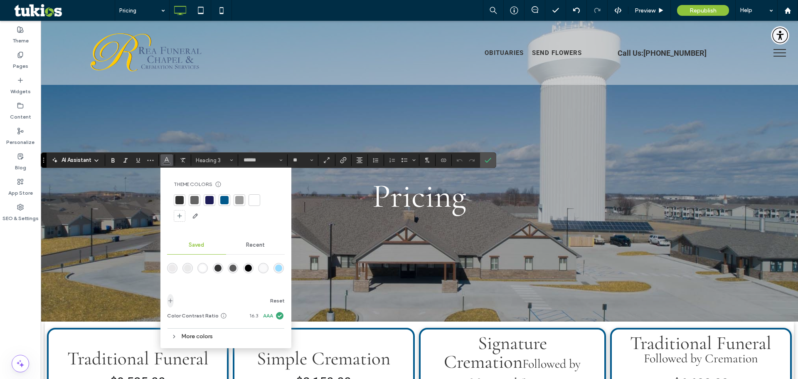
click at [173, 302] on icon "add color" at bounding box center [170, 300] width 7 height 7
click at [205, 335] on div "More colors" at bounding box center [226, 336] width 118 height 11
click at [492, 157] on label "Confirm" at bounding box center [488, 160] width 12 height 15
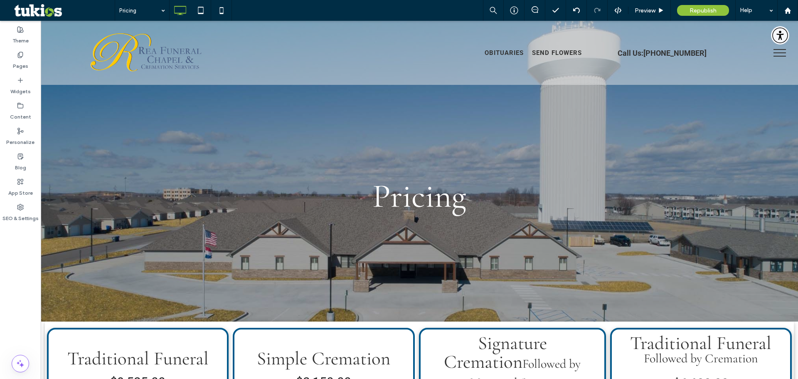
type input "******"
type input "**"
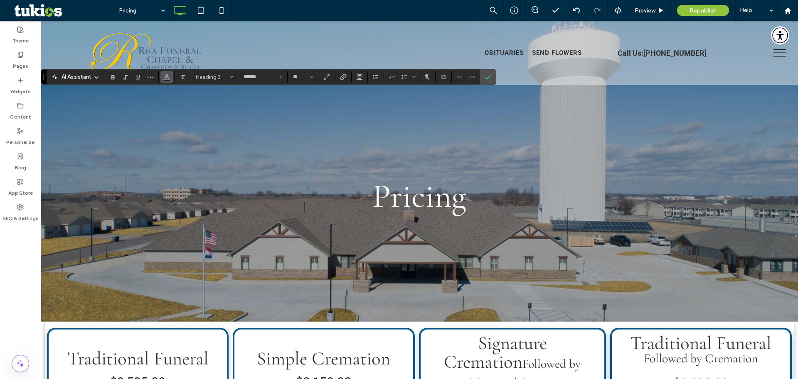
click at [161, 78] on button "Color" at bounding box center [166, 77] width 12 height 12
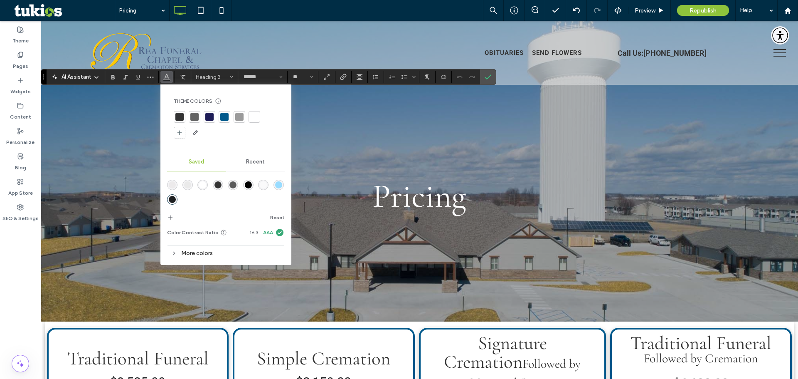
click at [191, 253] on div "More colors" at bounding box center [226, 252] width 118 height 11
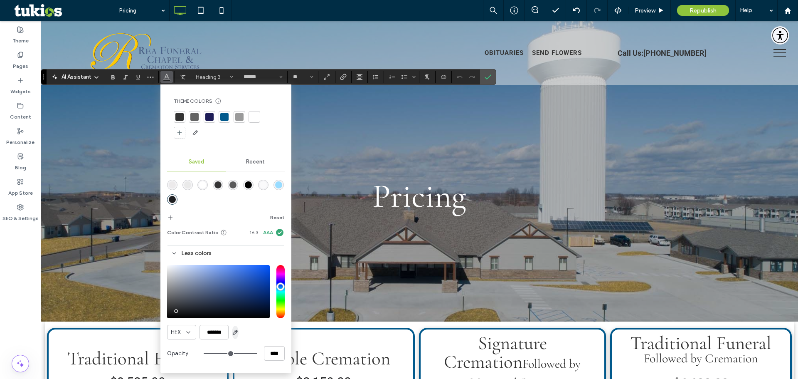
click at [236, 332] on use "button" at bounding box center [235, 332] width 5 height 5
type input "*******"
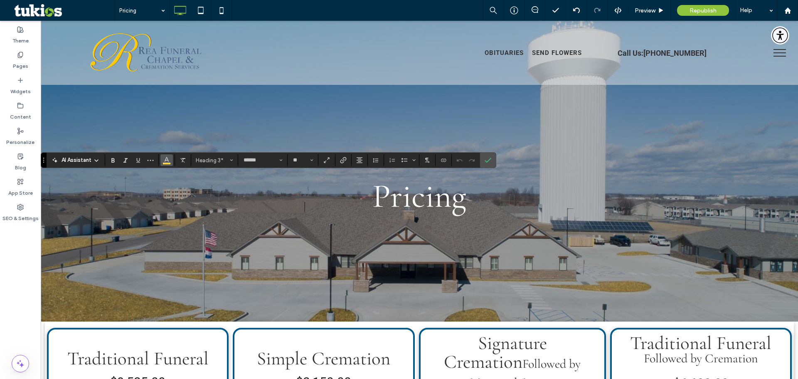
click at [165, 164] on span "Color" at bounding box center [166, 159] width 7 height 11
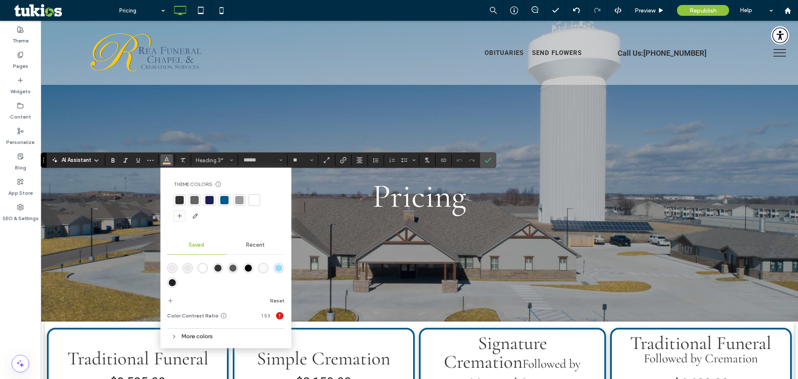
click at [182, 199] on div at bounding box center [179, 200] width 8 height 8
click at [174, 282] on div "rgba(31,32,34,1)" at bounding box center [172, 282] width 7 height 7
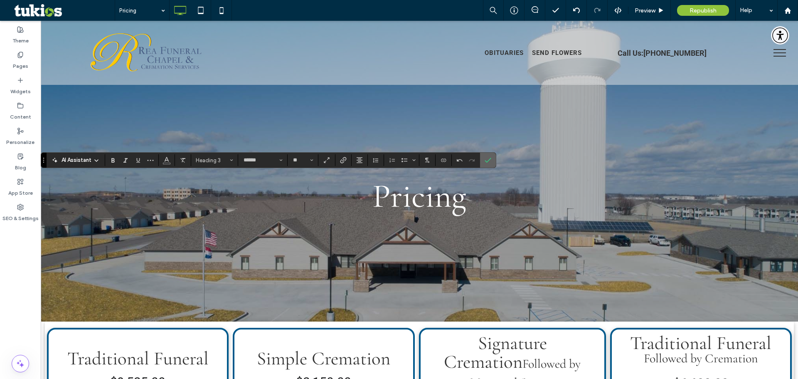
click at [488, 156] on span "Confirm" at bounding box center [487, 160] width 4 height 15
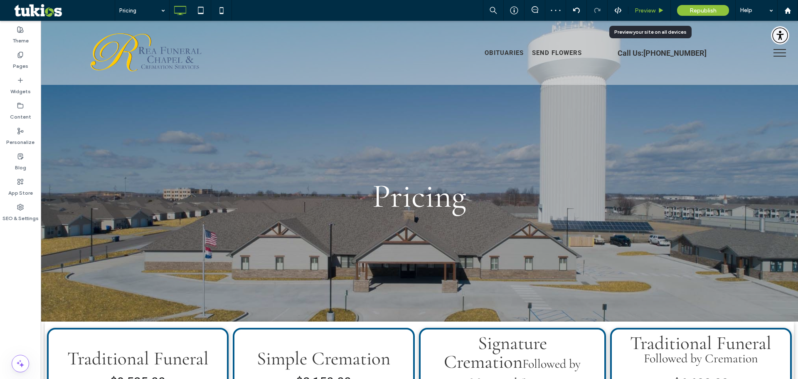
click at [653, 14] on span "Preview" at bounding box center [645, 10] width 21 height 7
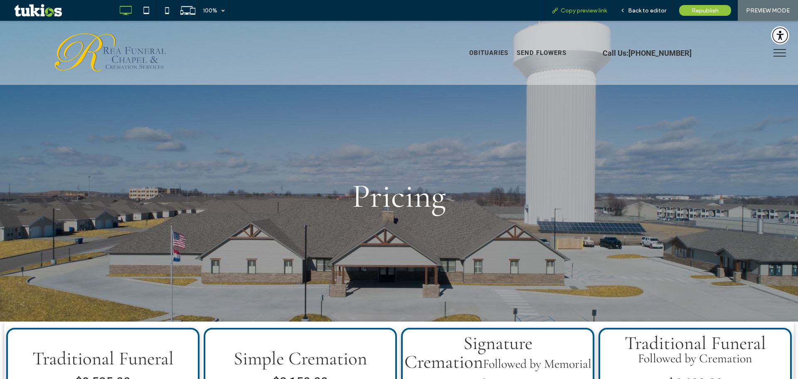
click at [597, 12] on span "Copy preview link" at bounding box center [584, 10] width 46 height 7
click at [651, 10] on span "Back to editor" at bounding box center [647, 10] width 38 height 7
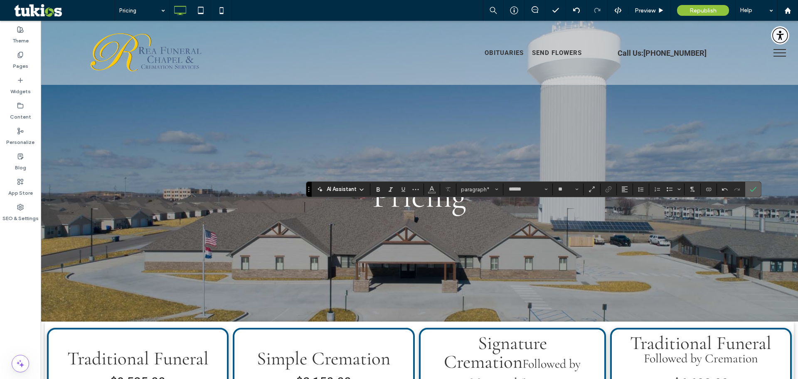
click at [749, 189] on label "Confirm" at bounding box center [753, 189] width 12 height 15
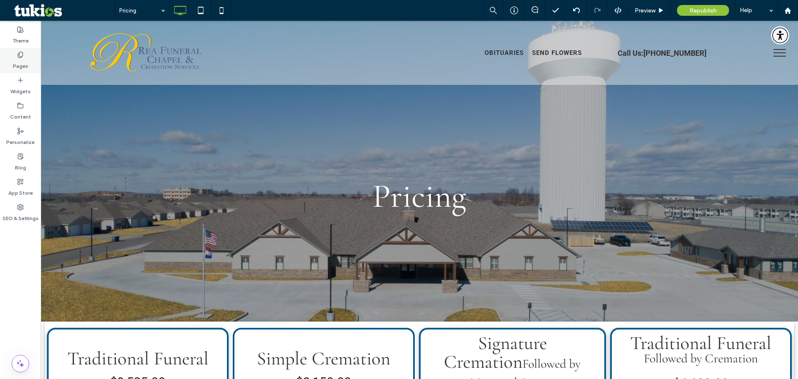
click at [26, 59] on label "Pages" at bounding box center [20, 64] width 15 height 12
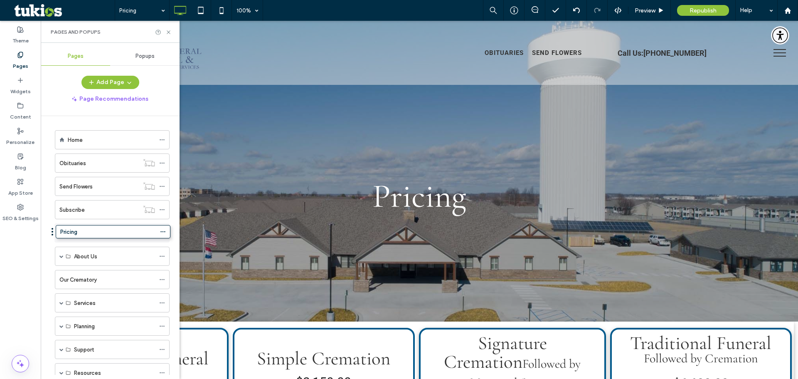
drag, startPoint x: 52, startPoint y: 344, endPoint x: 52, endPoint y: 234, distance: 109.8
click at [653, 7] on span "Preview" at bounding box center [645, 10] width 21 height 7
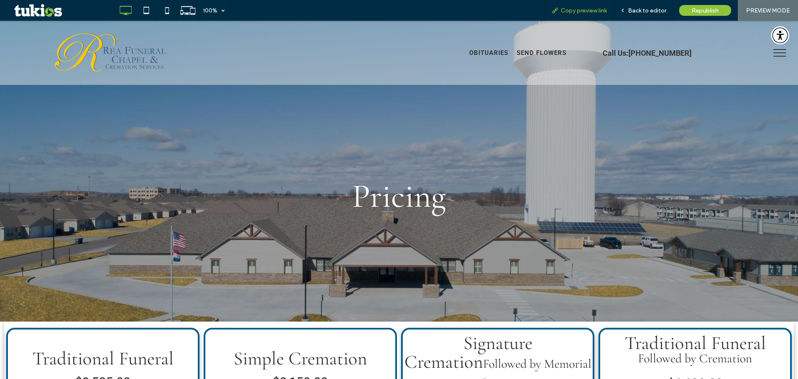
click at [602, 10] on span "Copy preview link" at bounding box center [584, 10] width 46 height 7
click at [637, 10] on span "Back to editor" at bounding box center [647, 10] width 38 height 7
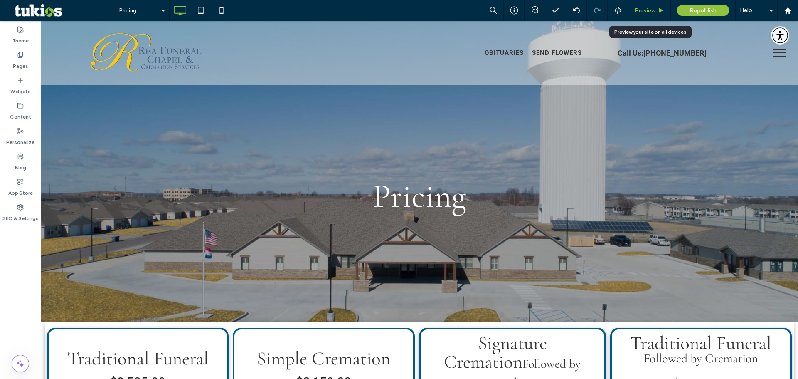
click at [653, 10] on span "Preview" at bounding box center [645, 10] width 21 height 7
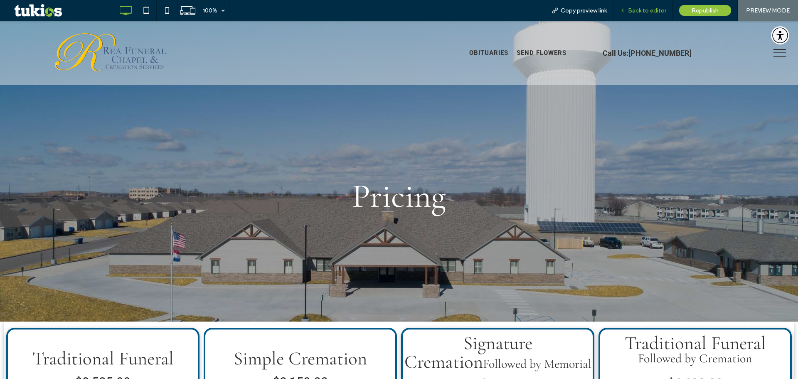
click at [644, 8] on span "Back to editor" at bounding box center [647, 10] width 38 height 7
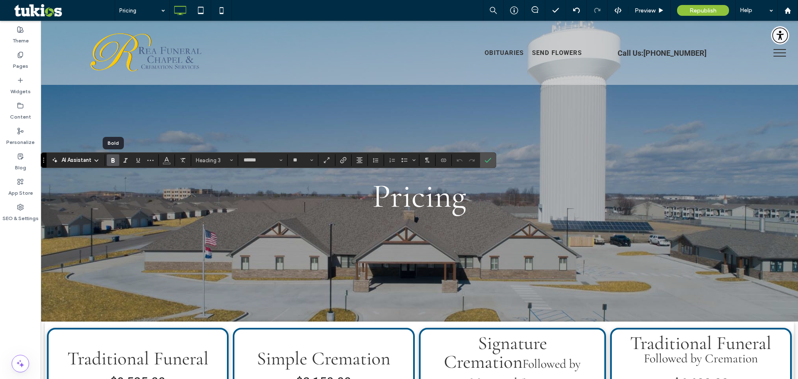
click at [113, 163] on use "Bold" at bounding box center [112, 160] width 3 height 5
click at [147, 161] on icon "Bold" at bounding box center [149, 160] width 7 height 7
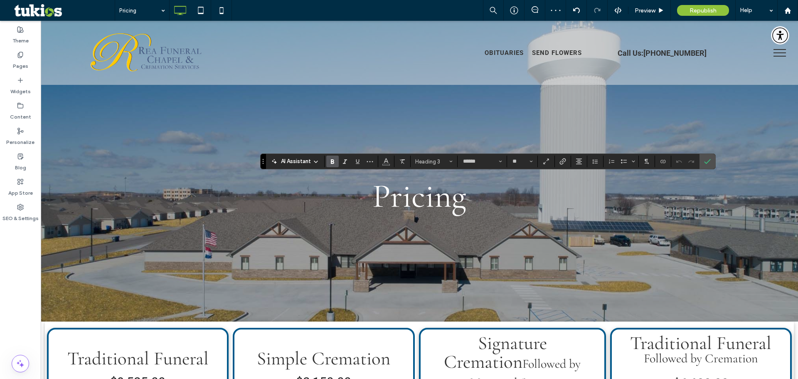
click at [336, 161] on label "Bold" at bounding box center [332, 161] width 12 height 12
click at [378, 163] on icon "Bold" at bounding box center [378, 161] width 7 height 7
click at [751, 160] on icon "Confirm" at bounding box center [753, 161] width 7 height 7
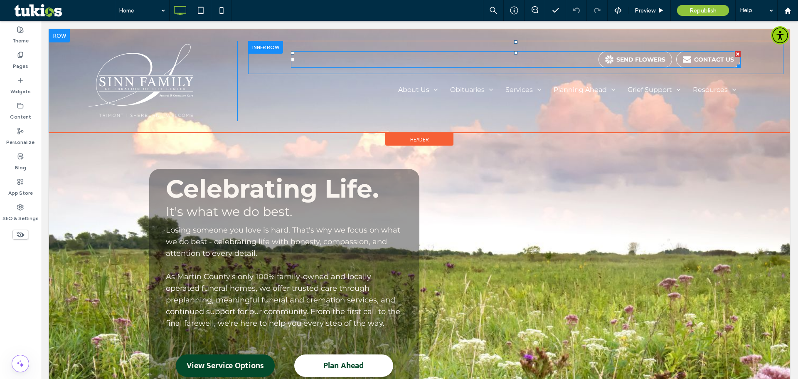
click at [560, 61] on span at bounding box center [516, 59] width 450 height 17
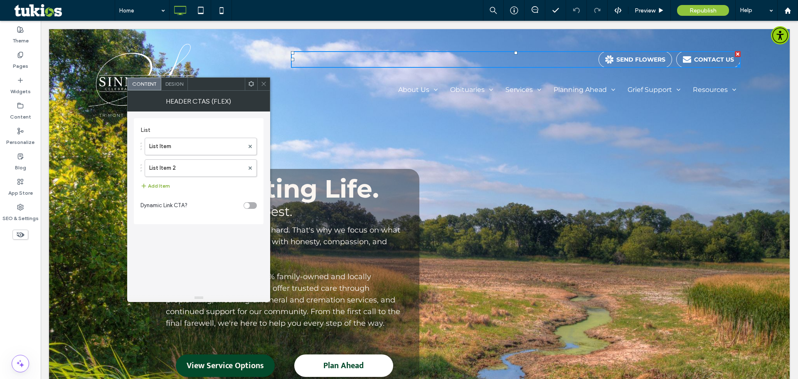
click at [152, 185] on button "Add Item" at bounding box center [156, 186] width 30 height 10
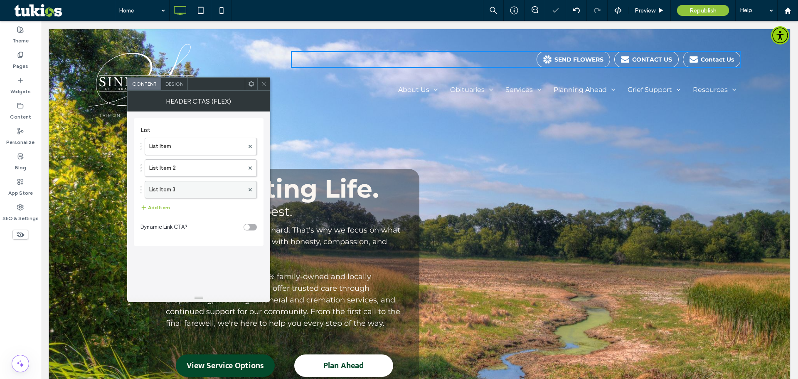
click at [178, 192] on label "List Item 3" at bounding box center [196, 189] width 95 height 17
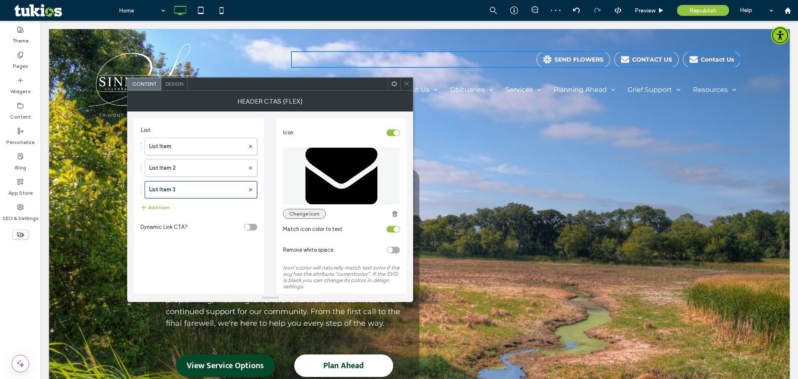
click at [311, 212] on button "Change Icon" at bounding box center [304, 214] width 43 height 10
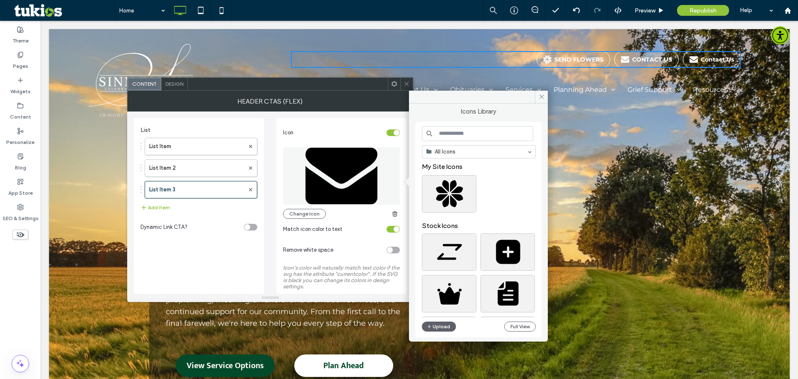
scroll to position [42, 0]
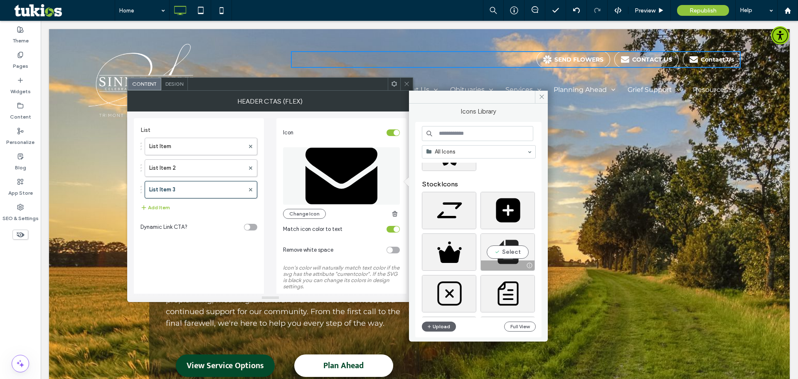
click at [494, 250] on div "Select" at bounding box center [508, 251] width 54 height 37
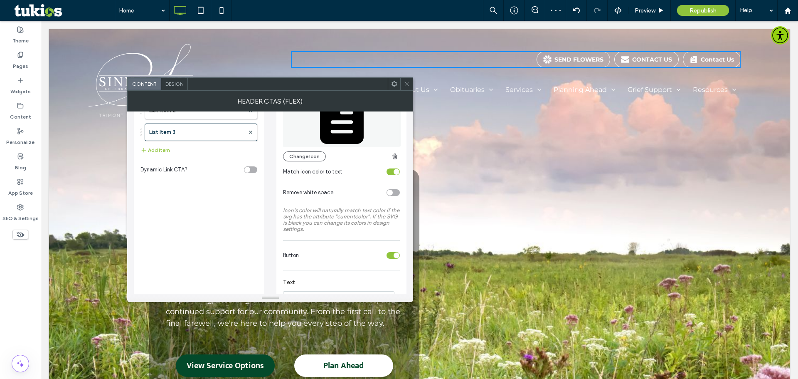
scroll to position [166, 0]
